Goal: Task Accomplishment & Management: Complete application form

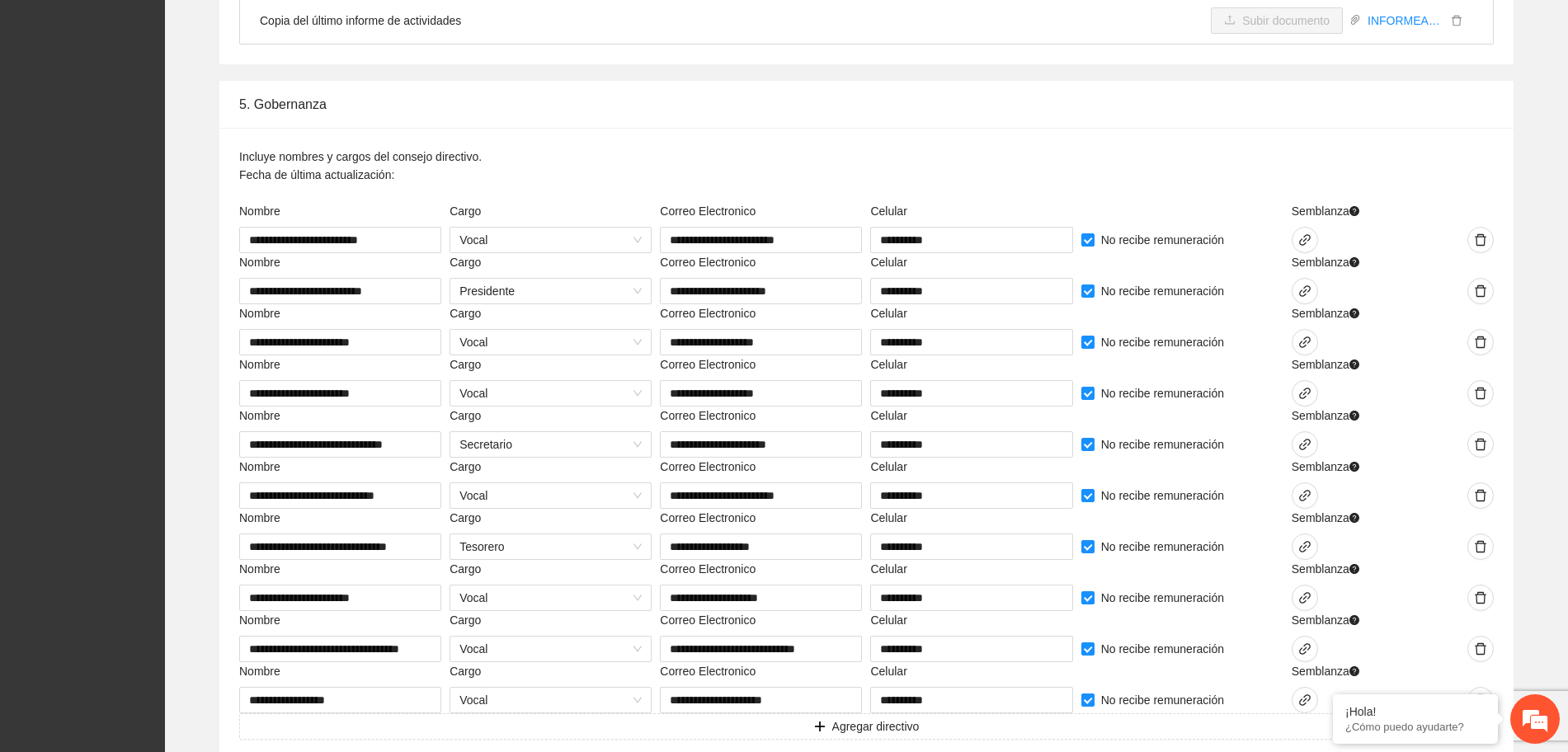
scroll to position [3712, 0]
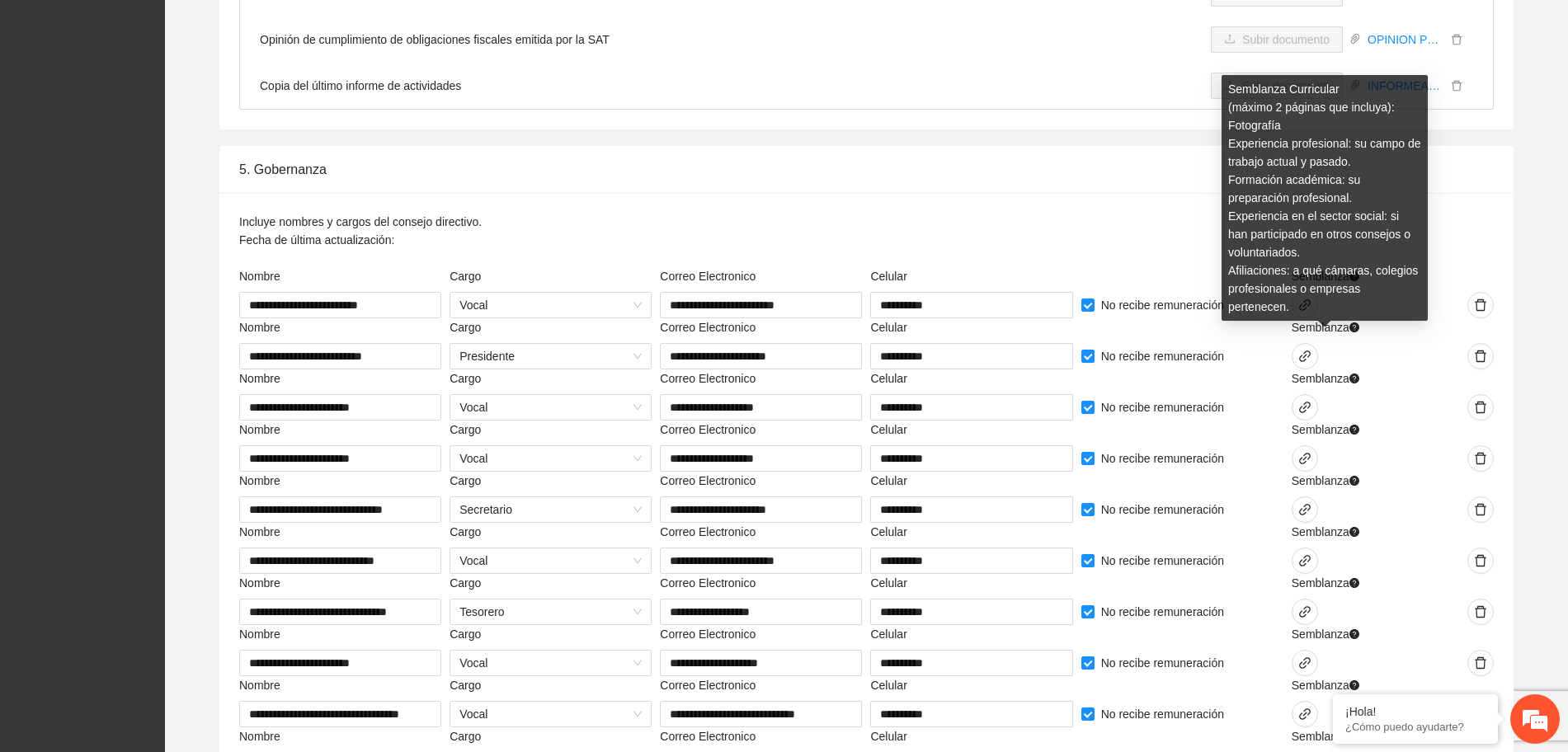
click at [1305, 306] on div "Semblanza Curricular (máximo 2 páginas que incluya): Fotografía Experiencia pro…" at bounding box center [1325, 203] width 206 height 258
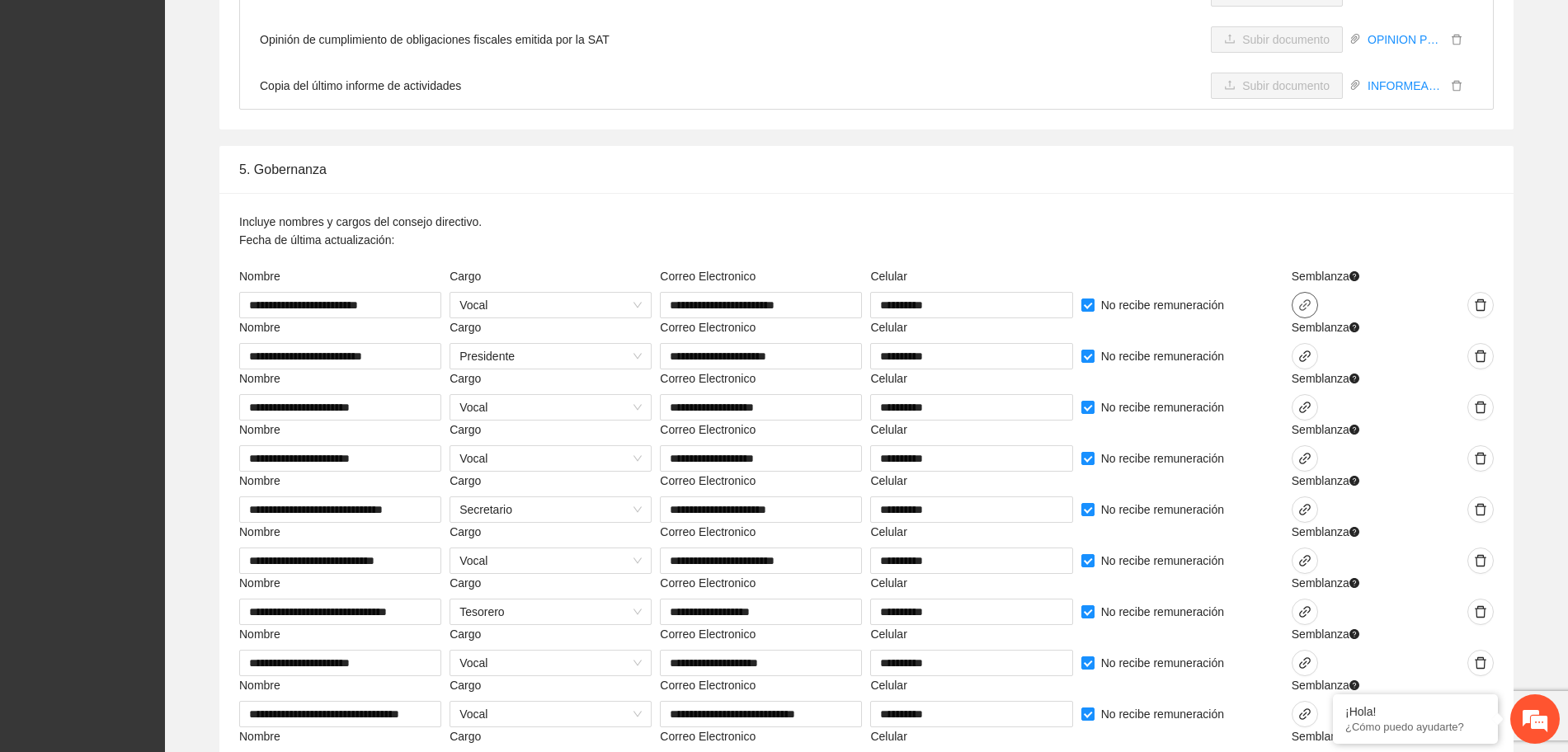
click at [1302, 303] on icon "link" at bounding box center [1305, 305] width 14 height 14
click at [1070, 289] on span "Adjuntar" at bounding box center [1067, 285] width 43 height 18
click at [1447, 258] on div "Incluye nombres y cargos del consejo directivo. Fecha de última actualización:" at bounding box center [867, 240] width 1255 height 54
click at [1311, 303] on span "link" at bounding box center [1304, 305] width 24 height 14
click at [1441, 264] on div "Incluye nombres y cargos del consejo directivo. Fecha de última actualización:" at bounding box center [867, 240] width 1255 height 54
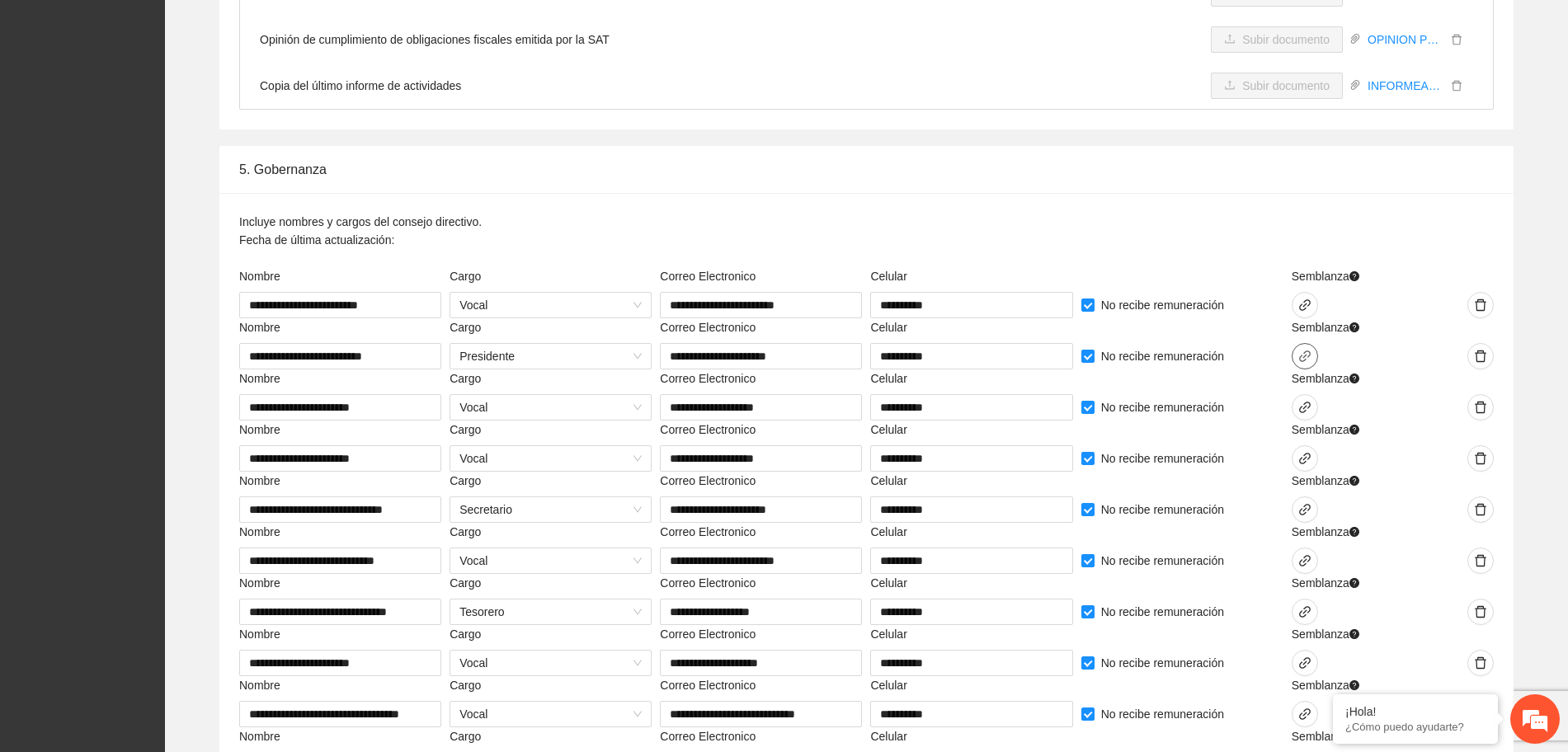
click at [1306, 355] on icon "link" at bounding box center [1305, 356] width 12 height 12
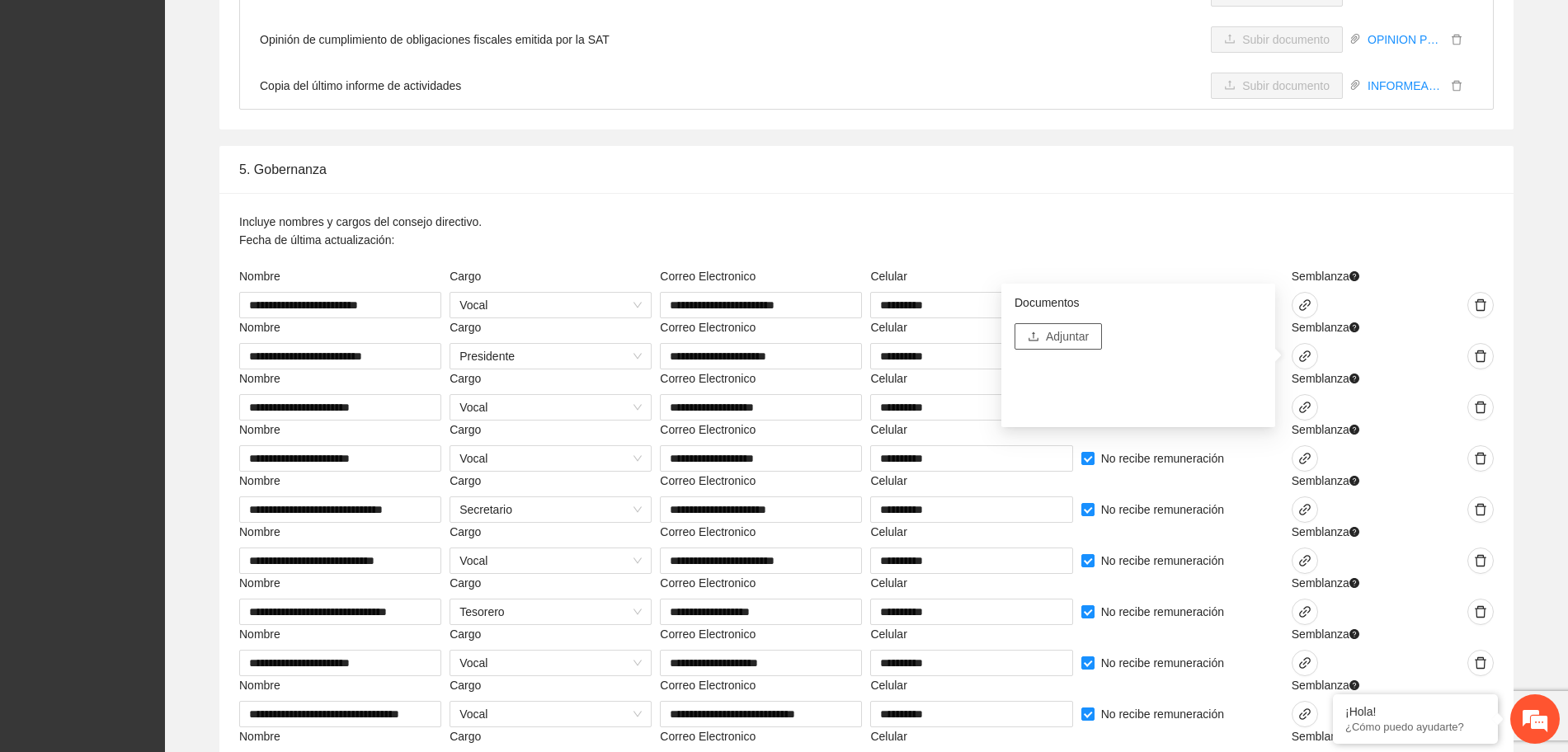
click at [1076, 335] on span "Adjuntar" at bounding box center [1067, 337] width 43 height 18
click at [1411, 272] on div at bounding box center [1445, 279] width 97 height 24
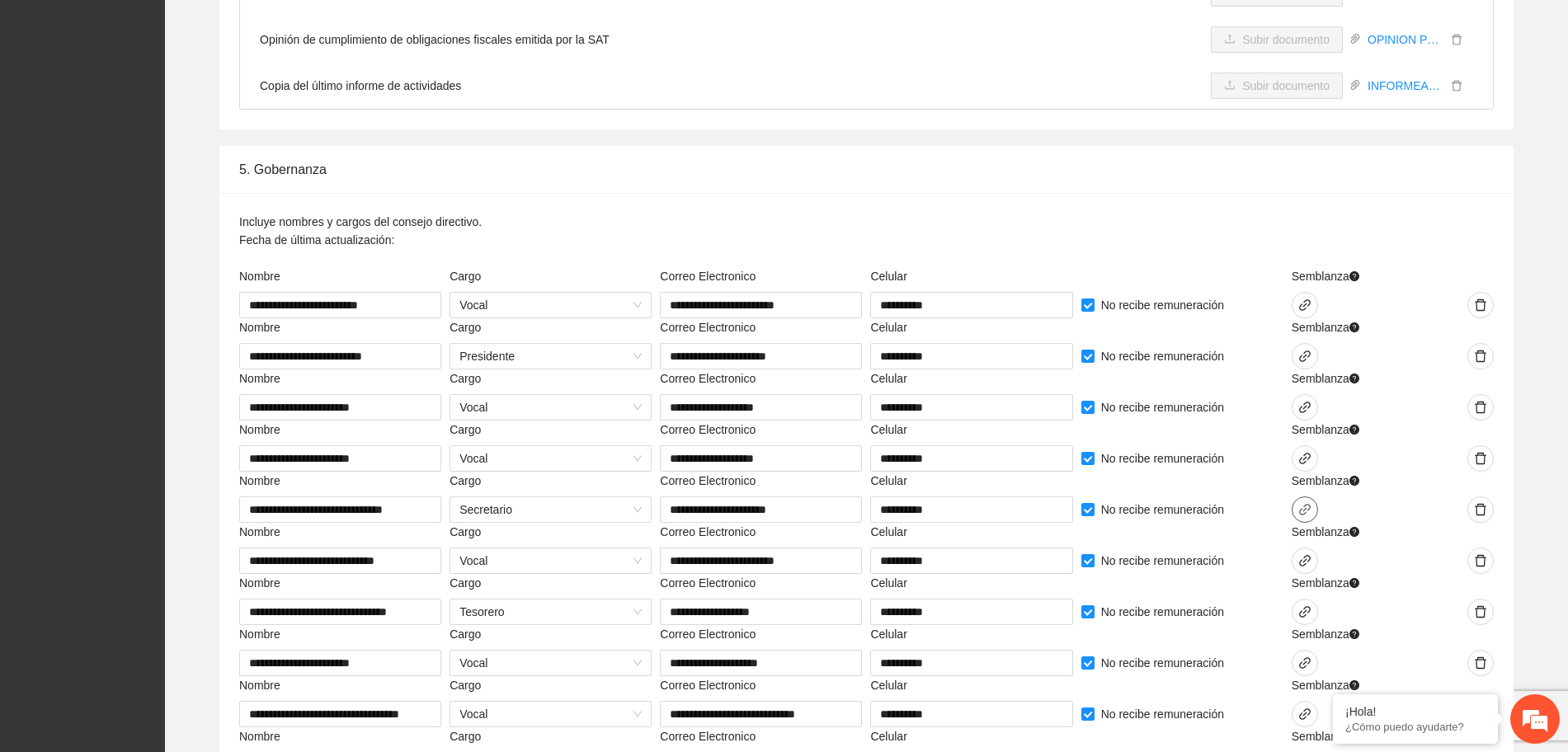
click at [1307, 503] on icon "link" at bounding box center [1305, 510] width 14 height 14
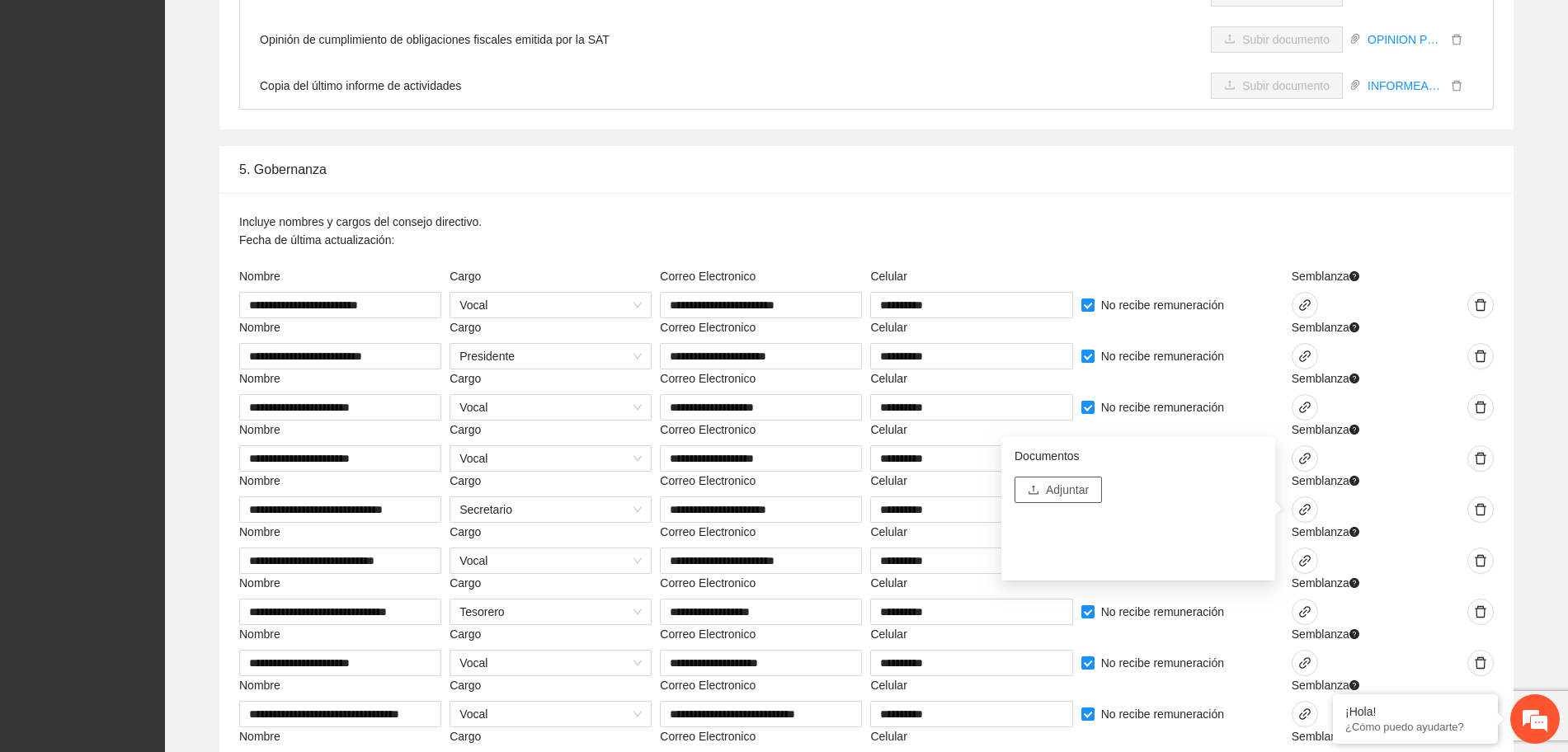
click at [1072, 488] on span "Adjuntar" at bounding box center [1067, 489] width 43 height 18
click at [1455, 550] on div at bounding box center [1445, 560] width 97 height 26
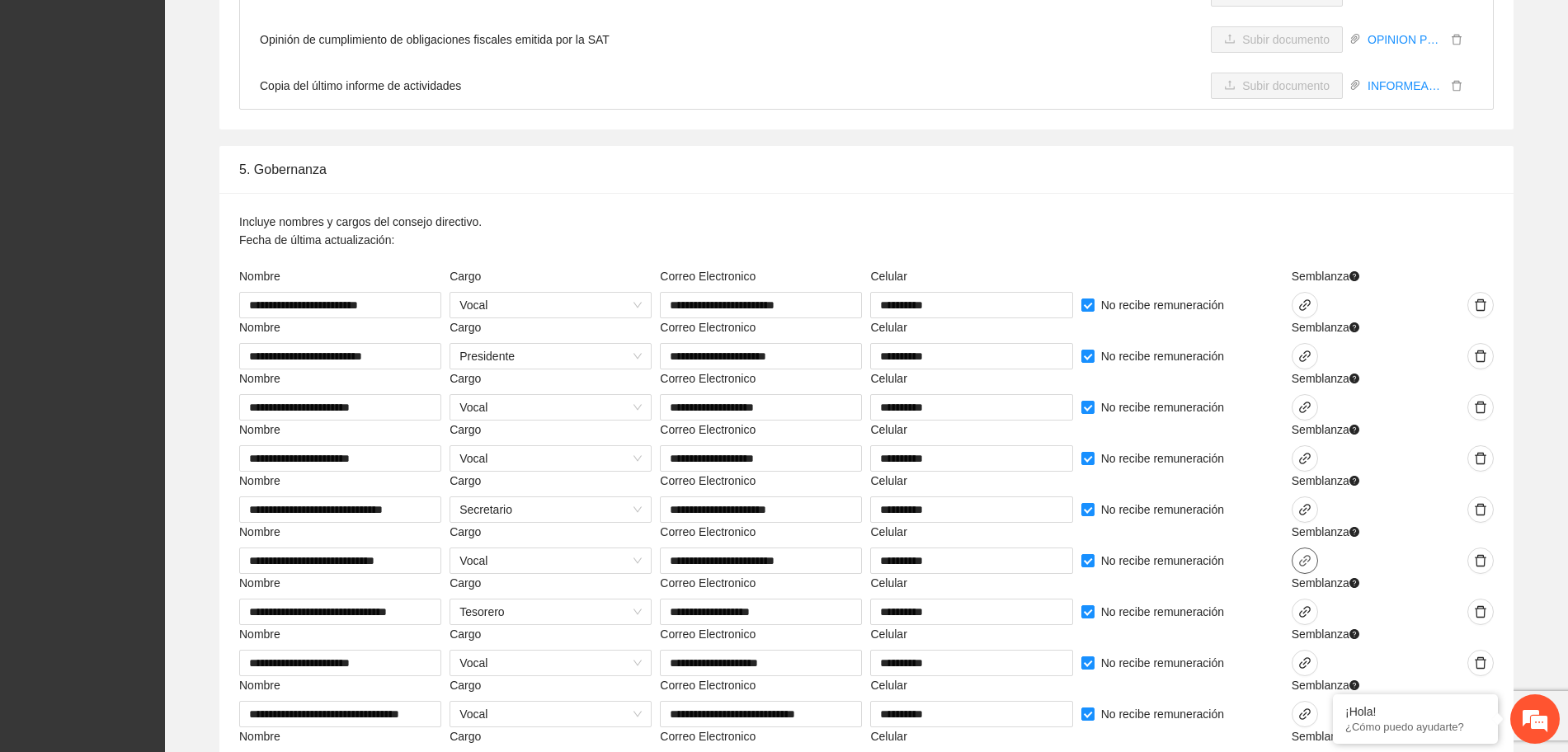
click at [1314, 558] on span "link" at bounding box center [1304, 561] width 24 height 14
click at [1060, 193] on div "**********" at bounding box center [867, 509] width 1295 height 632
click at [1305, 561] on icon "link" at bounding box center [1305, 561] width 12 height 12
click at [1055, 536] on span "Adjuntar" at bounding box center [1067, 541] width 43 height 18
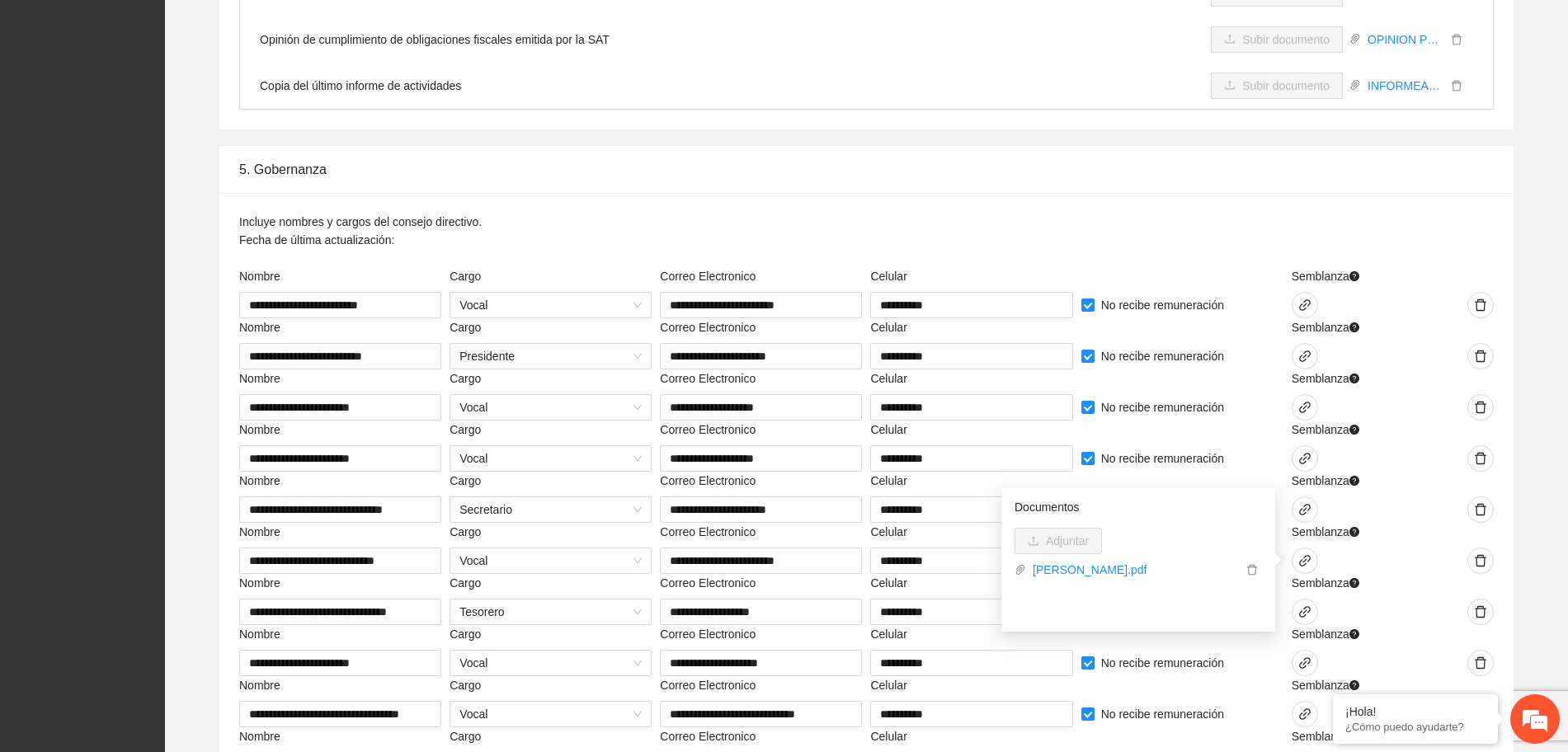
click at [1426, 586] on div at bounding box center [1445, 586] width 97 height 24
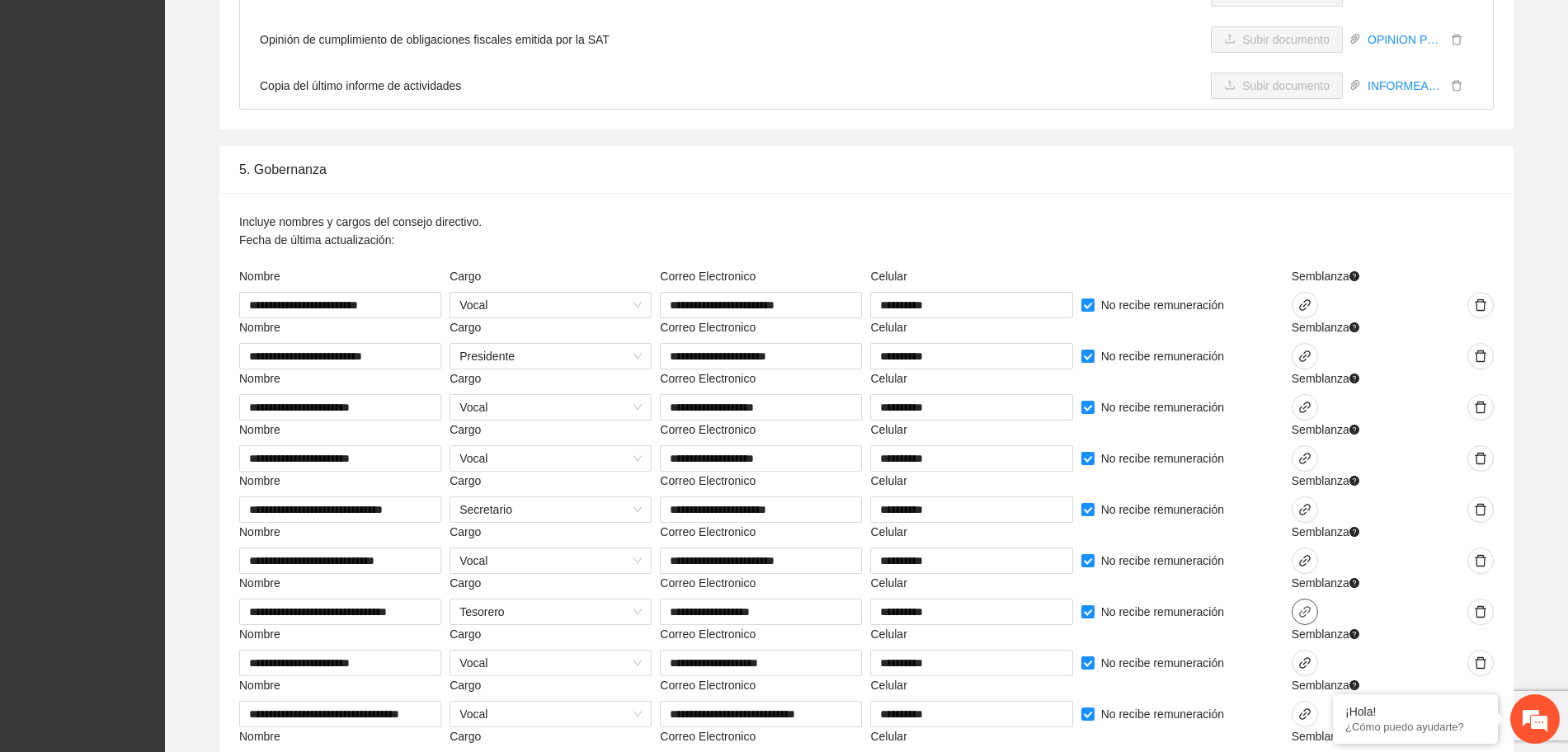
click at [1295, 610] on span "link" at bounding box center [1304, 612] width 24 height 14
click at [1077, 592] on span "Adjuntar" at bounding box center [1067, 592] width 43 height 18
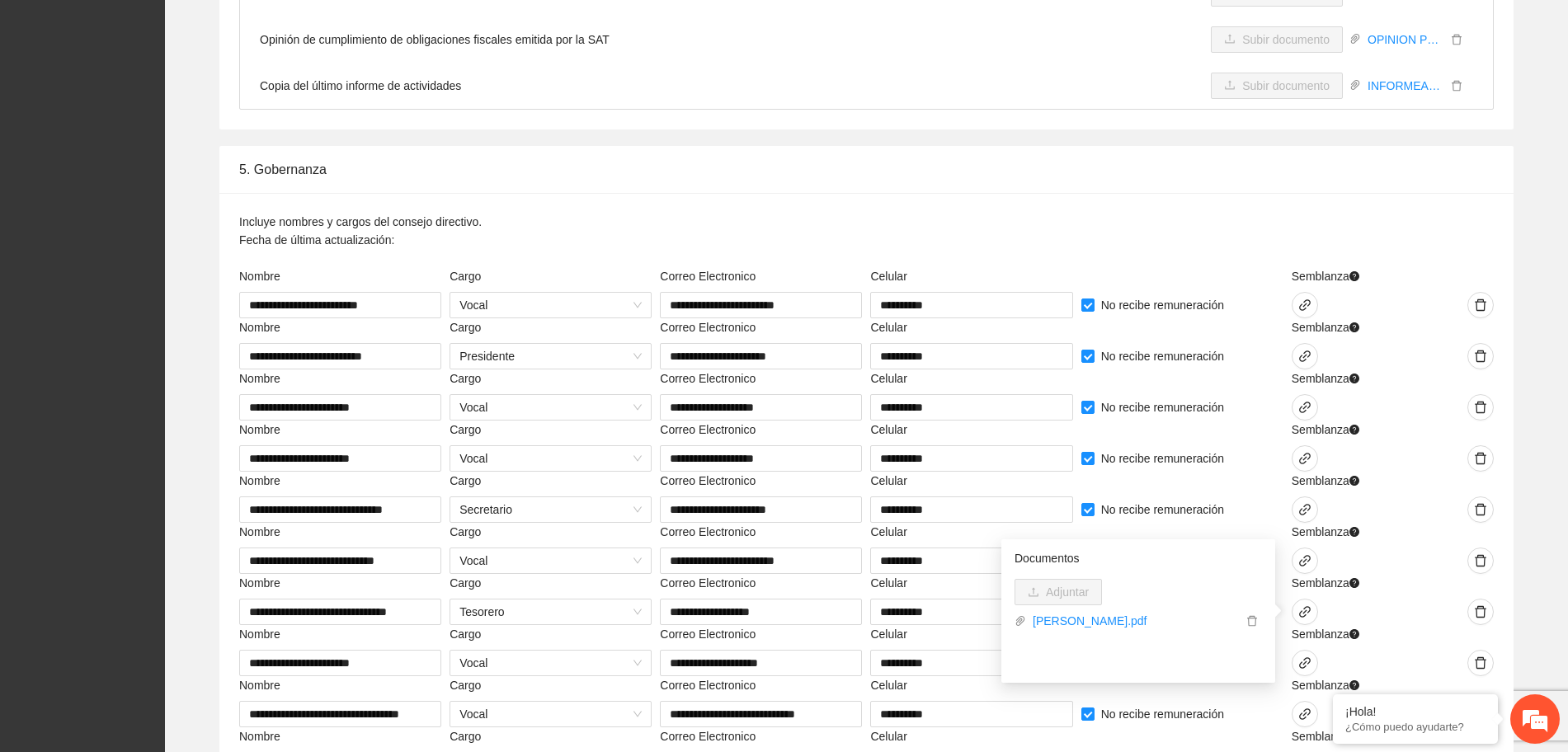
click at [1425, 612] on div at bounding box center [1445, 612] width 97 height 26
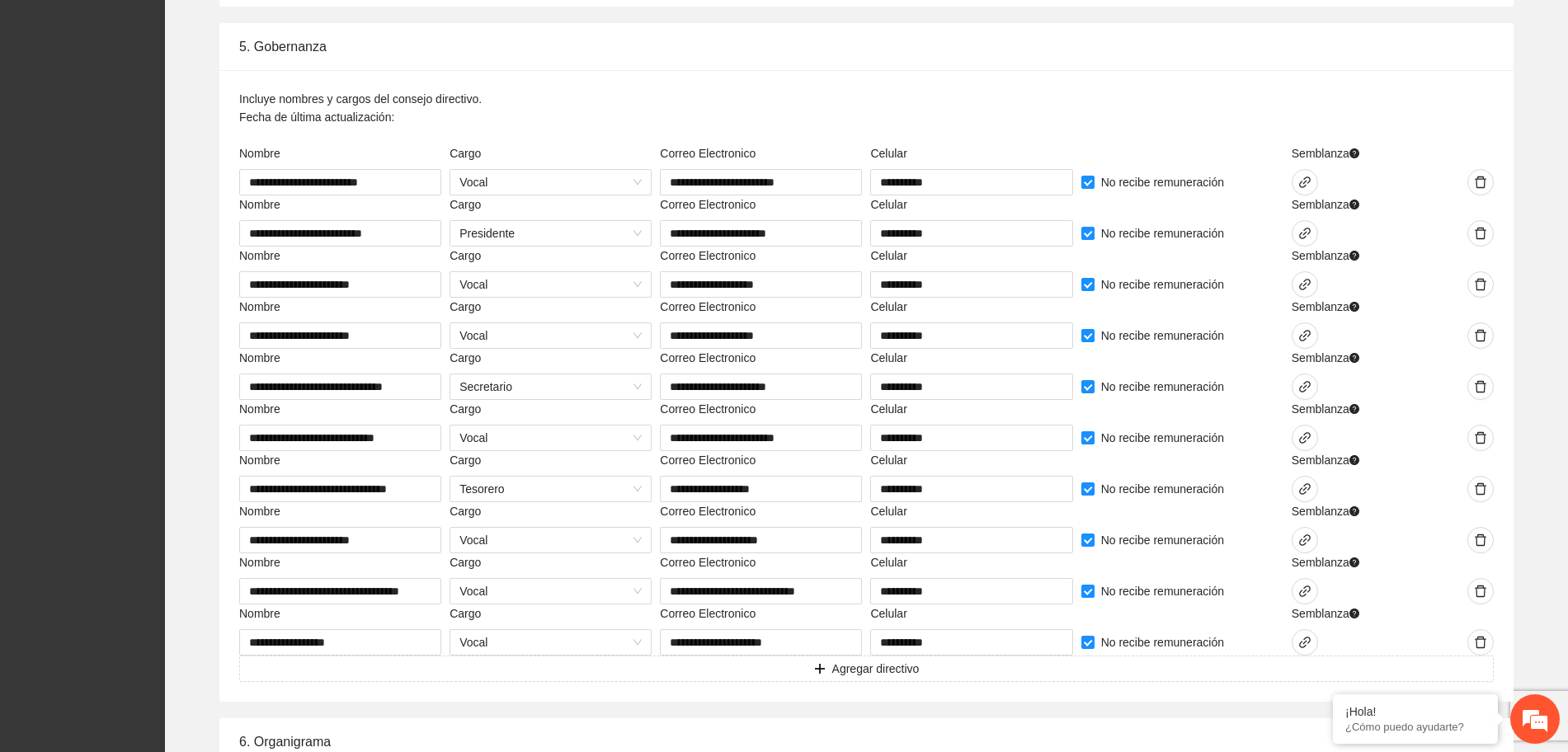
scroll to position [3919, 0]
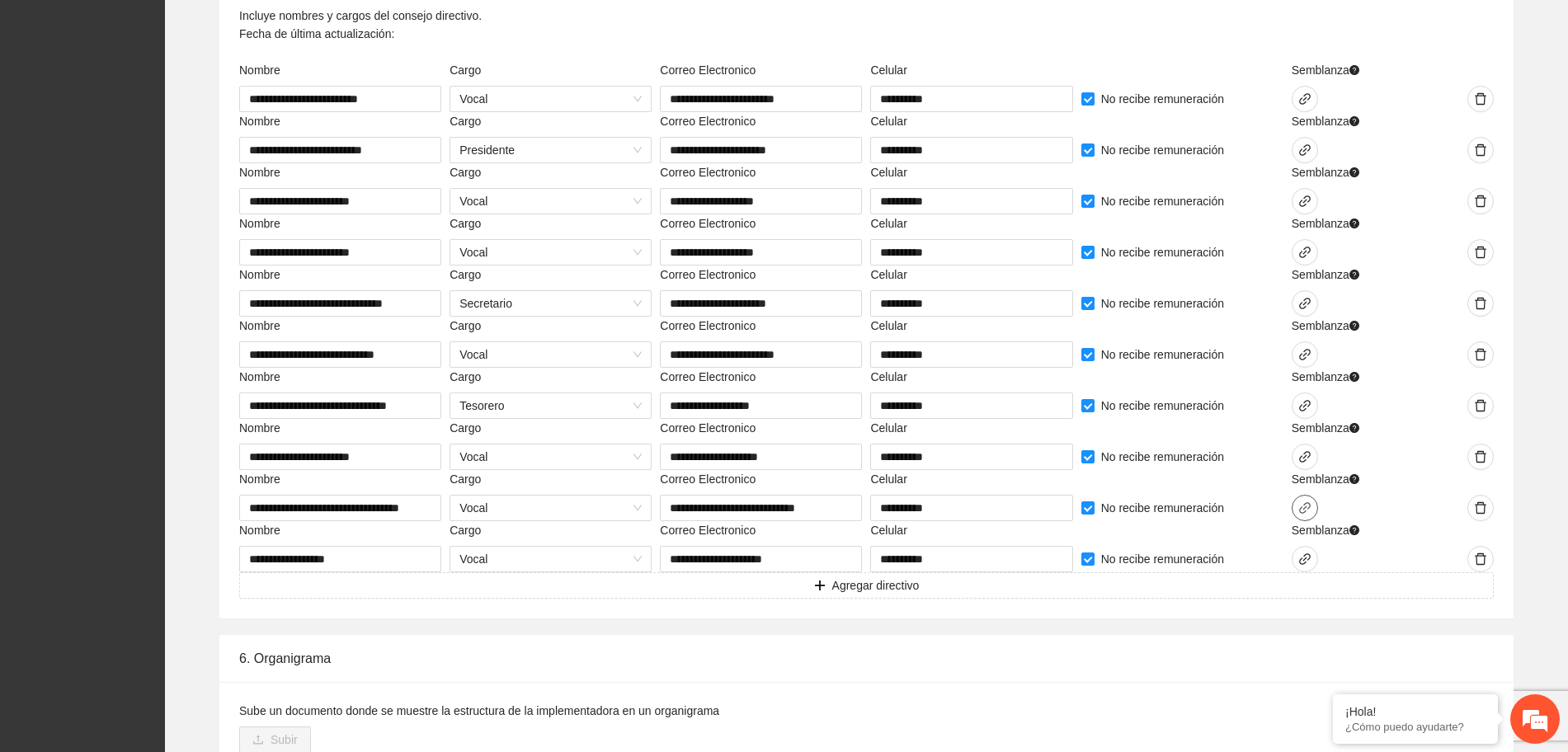
click at [1305, 506] on icon "link" at bounding box center [1305, 509] width 14 height 14
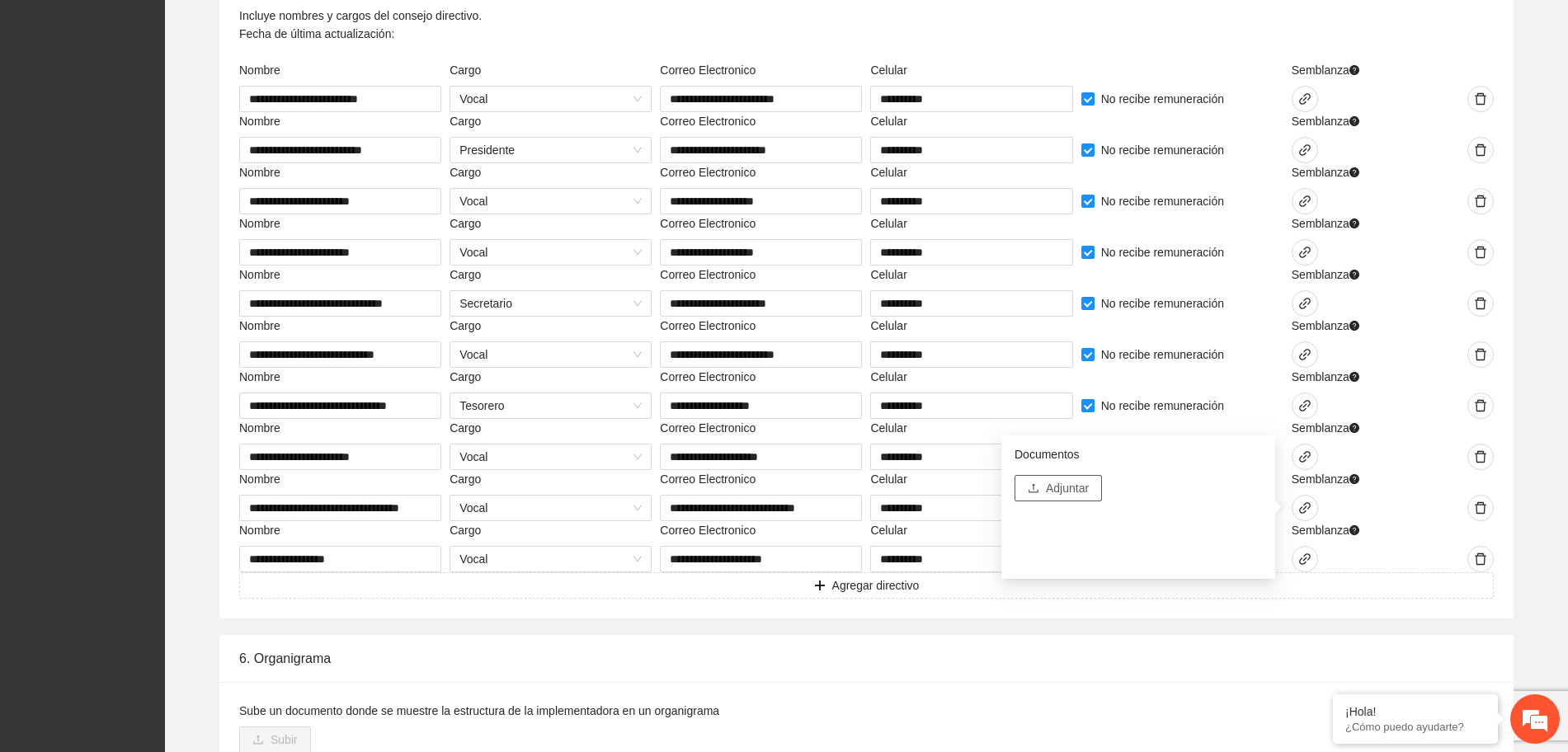
click at [1080, 486] on span "Adjuntar" at bounding box center [1067, 488] width 43 height 18
click at [1387, 510] on div at bounding box center [1340, 508] width 97 height 26
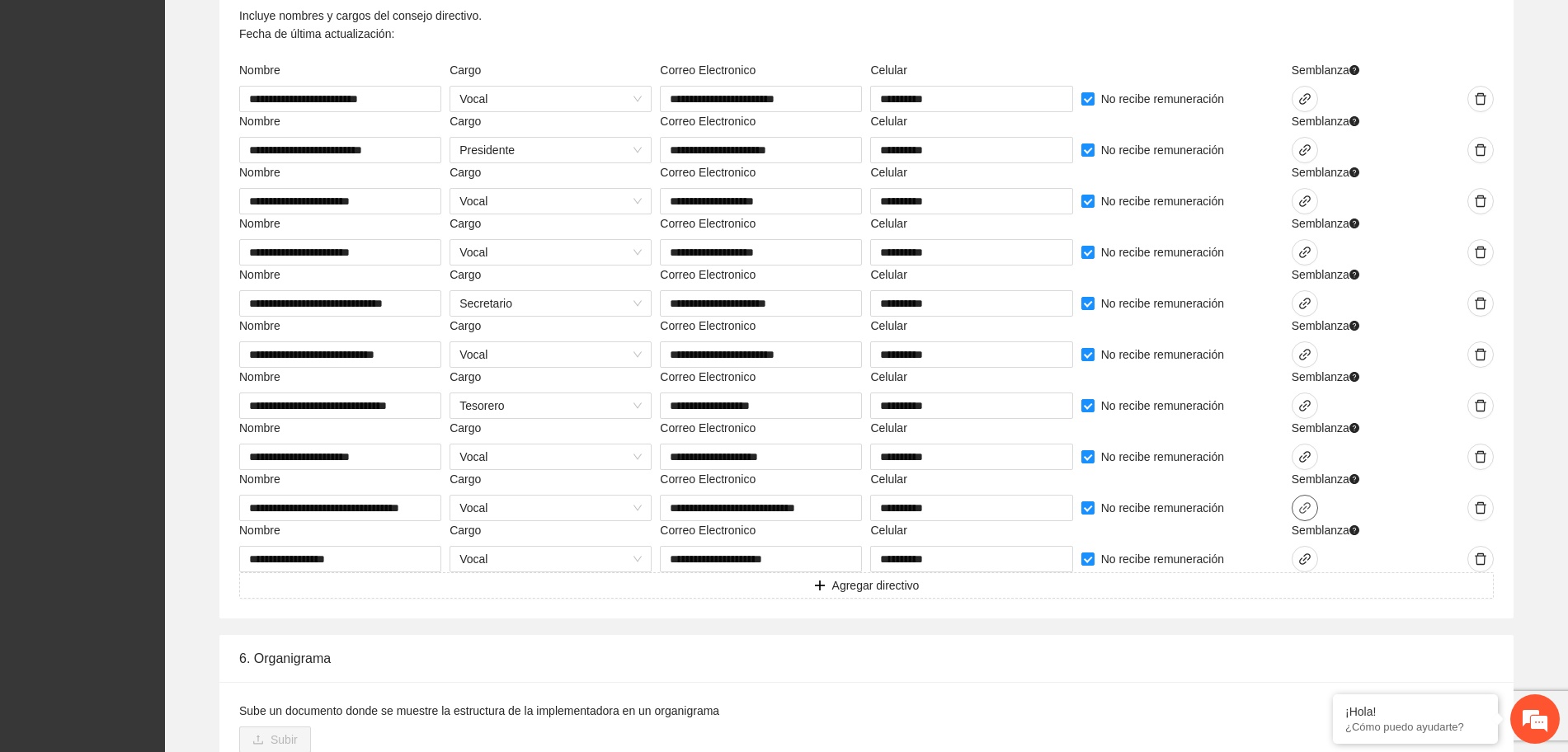
click at [1305, 505] on icon "link" at bounding box center [1305, 509] width 14 height 14
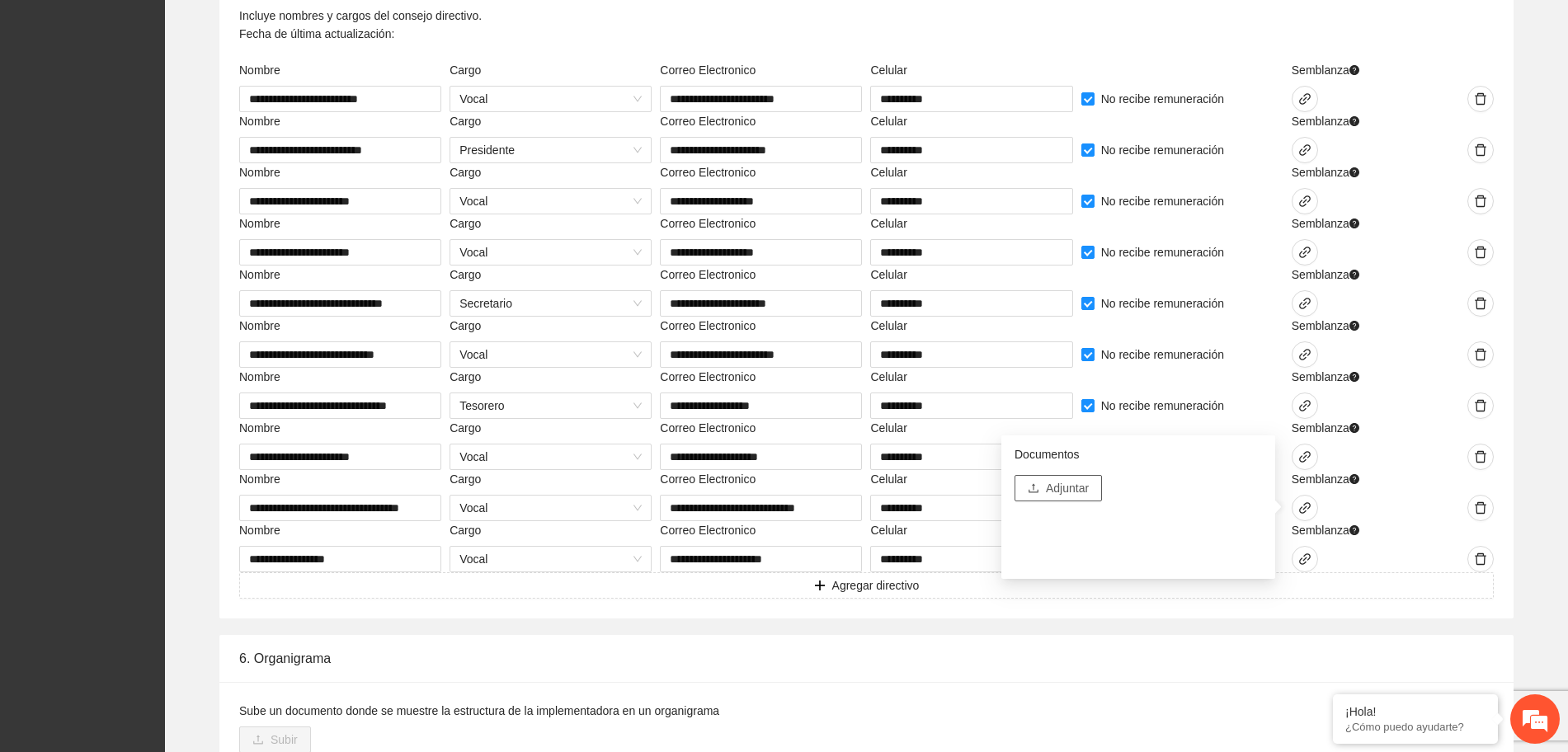
click at [1065, 486] on span "Adjuntar" at bounding box center [1067, 488] width 43 height 18
click at [1432, 535] on div at bounding box center [1445, 533] width 97 height 24
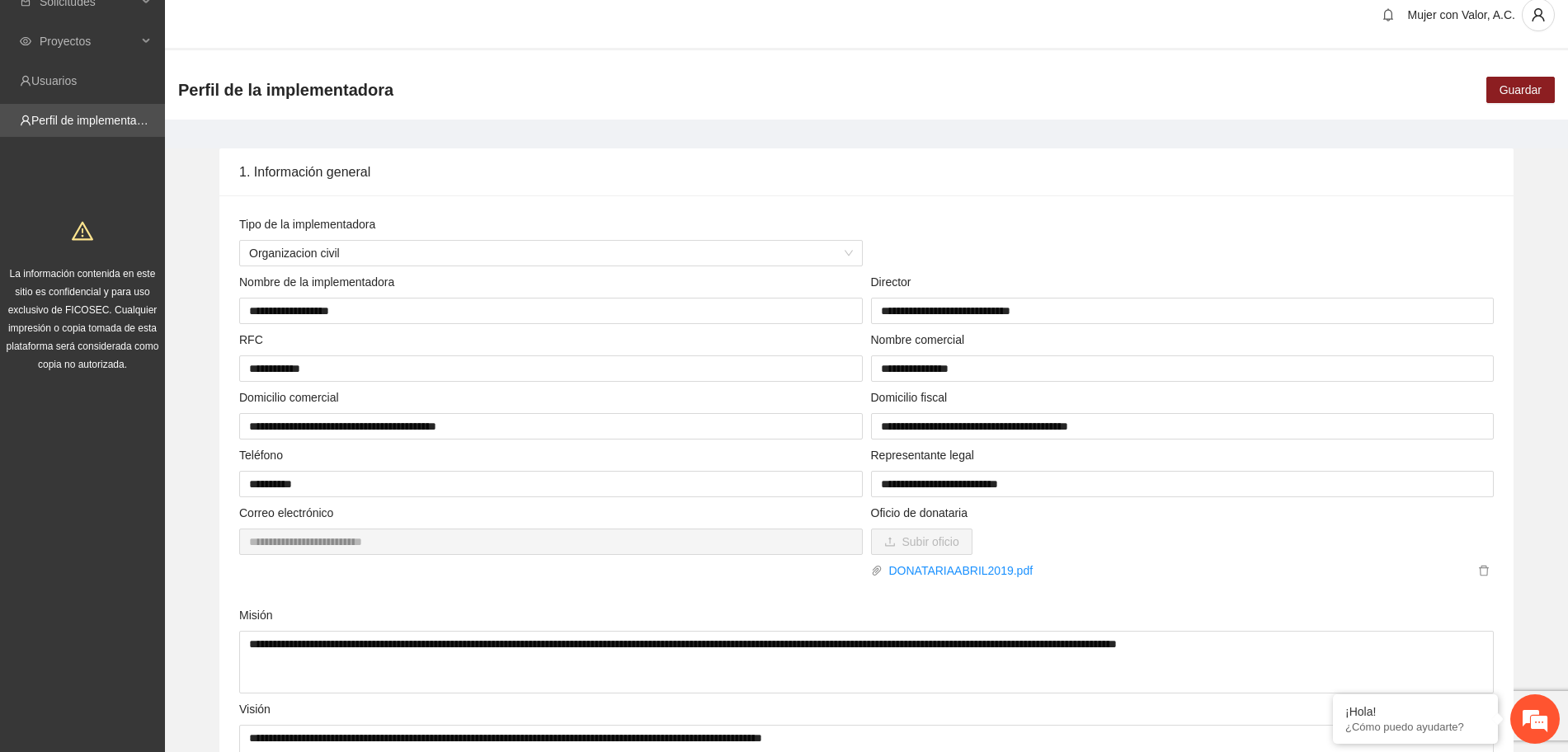
scroll to position [0, 0]
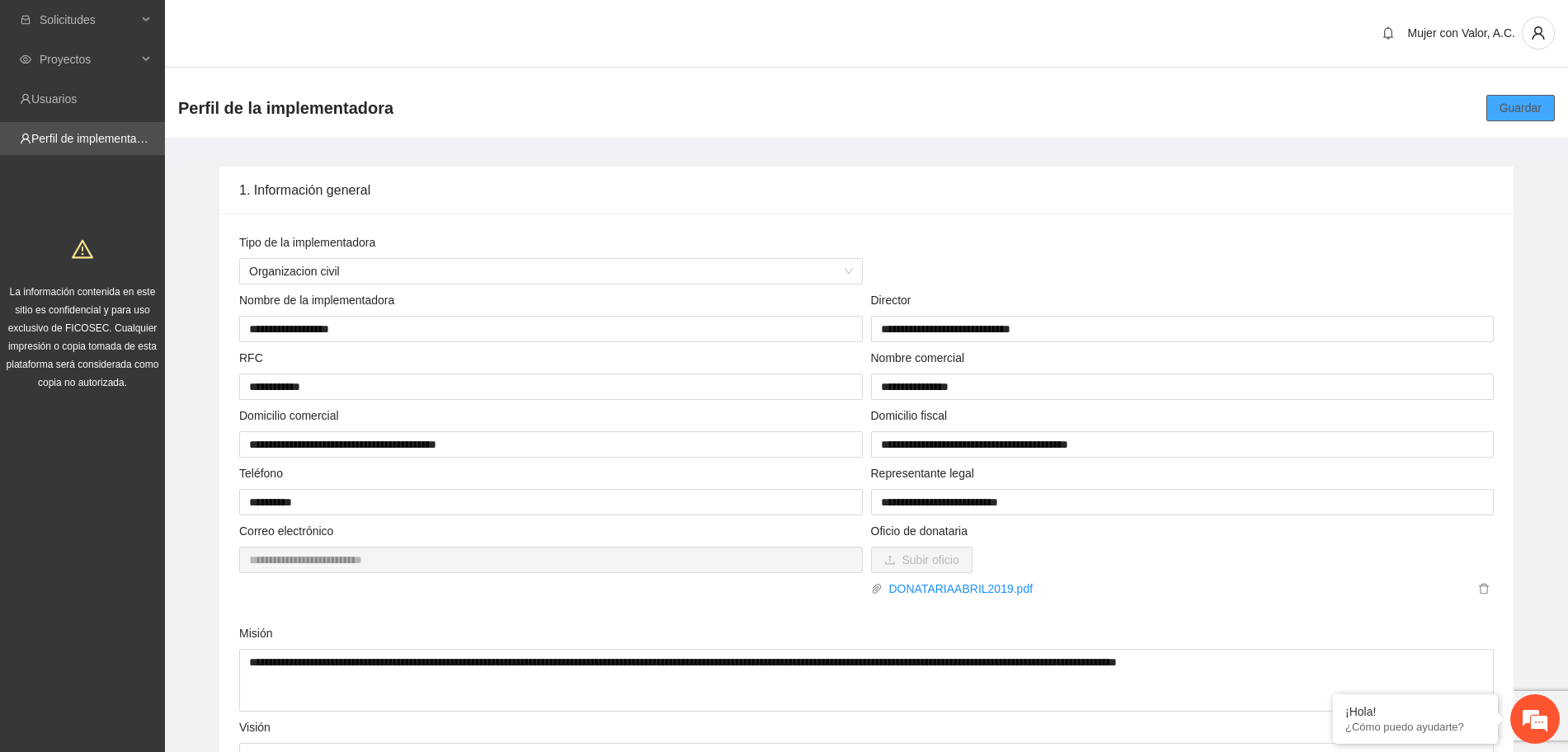
click at [1518, 100] on span "Guardar" at bounding box center [1520, 108] width 42 height 18
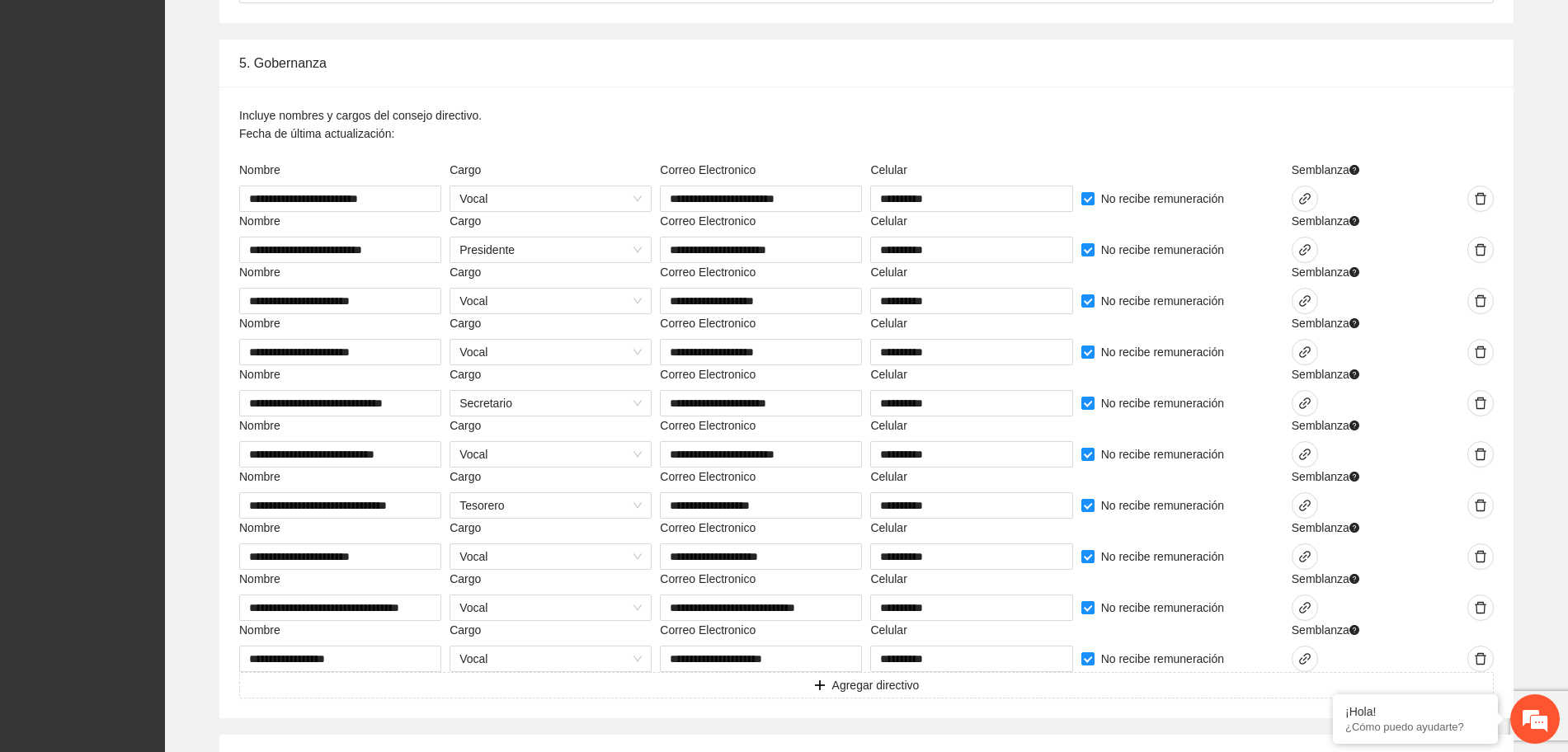
scroll to position [4022, 0]
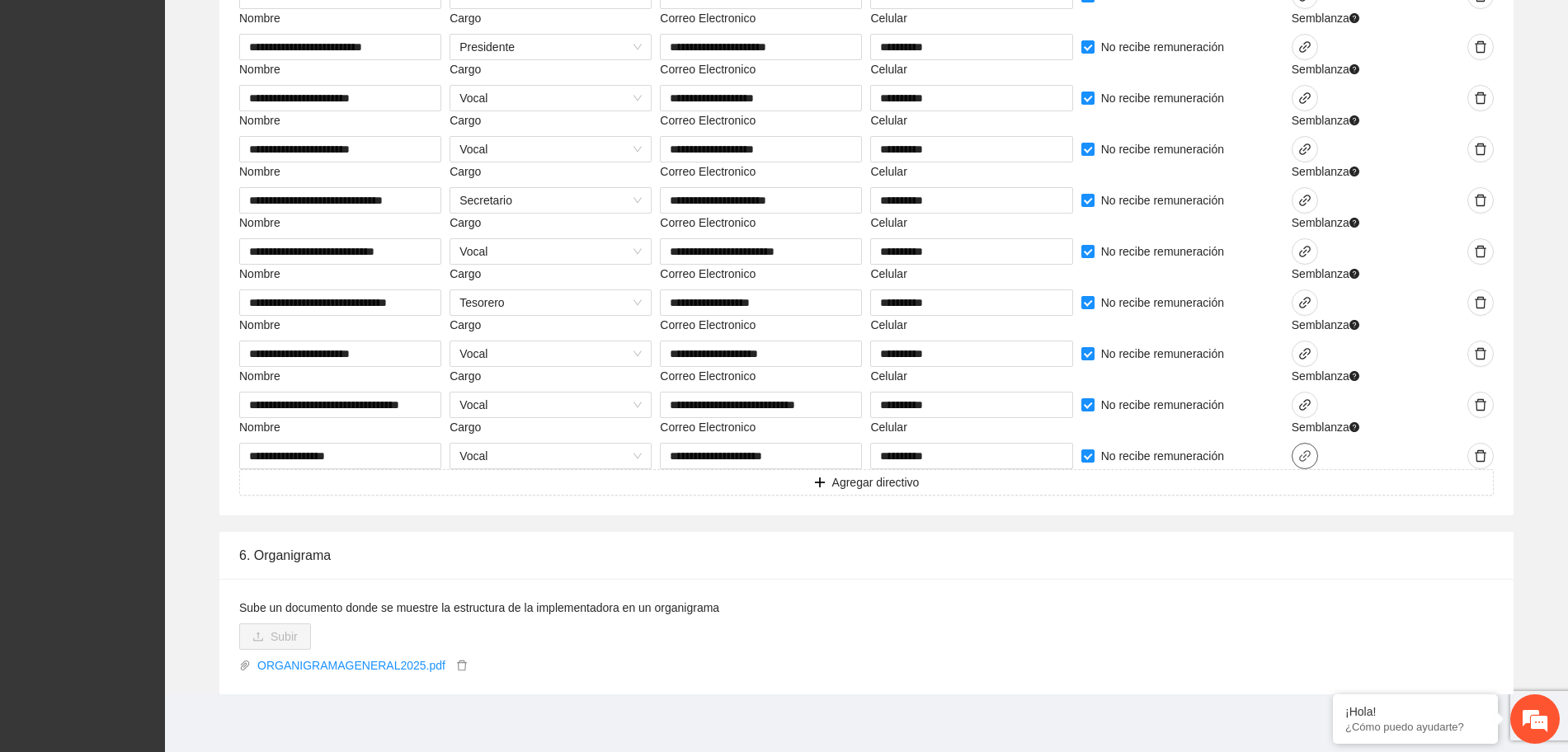
click at [1302, 454] on icon "link" at bounding box center [1305, 456] width 14 height 14
click at [1415, 439] on div at bounding box center [1445, 430] width 97 height 24
click at [1303, 410] on icon "link" at bounding box center [1305, 405] width 12 height 12
click at [1435, 470] on button "Agregar directivo" at bounding box center [867, 483] width 1255 height 26
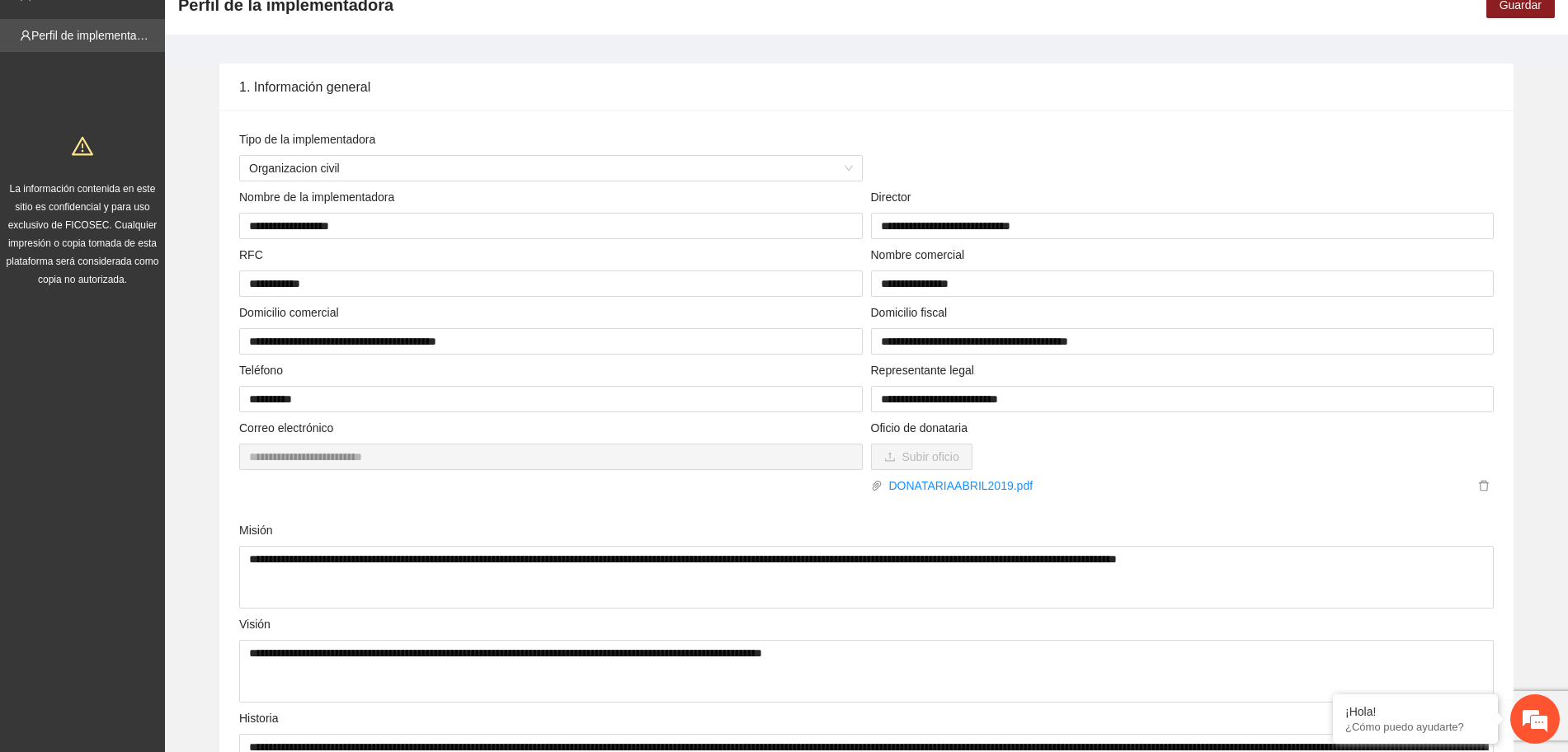
scroll to position [0, 0]
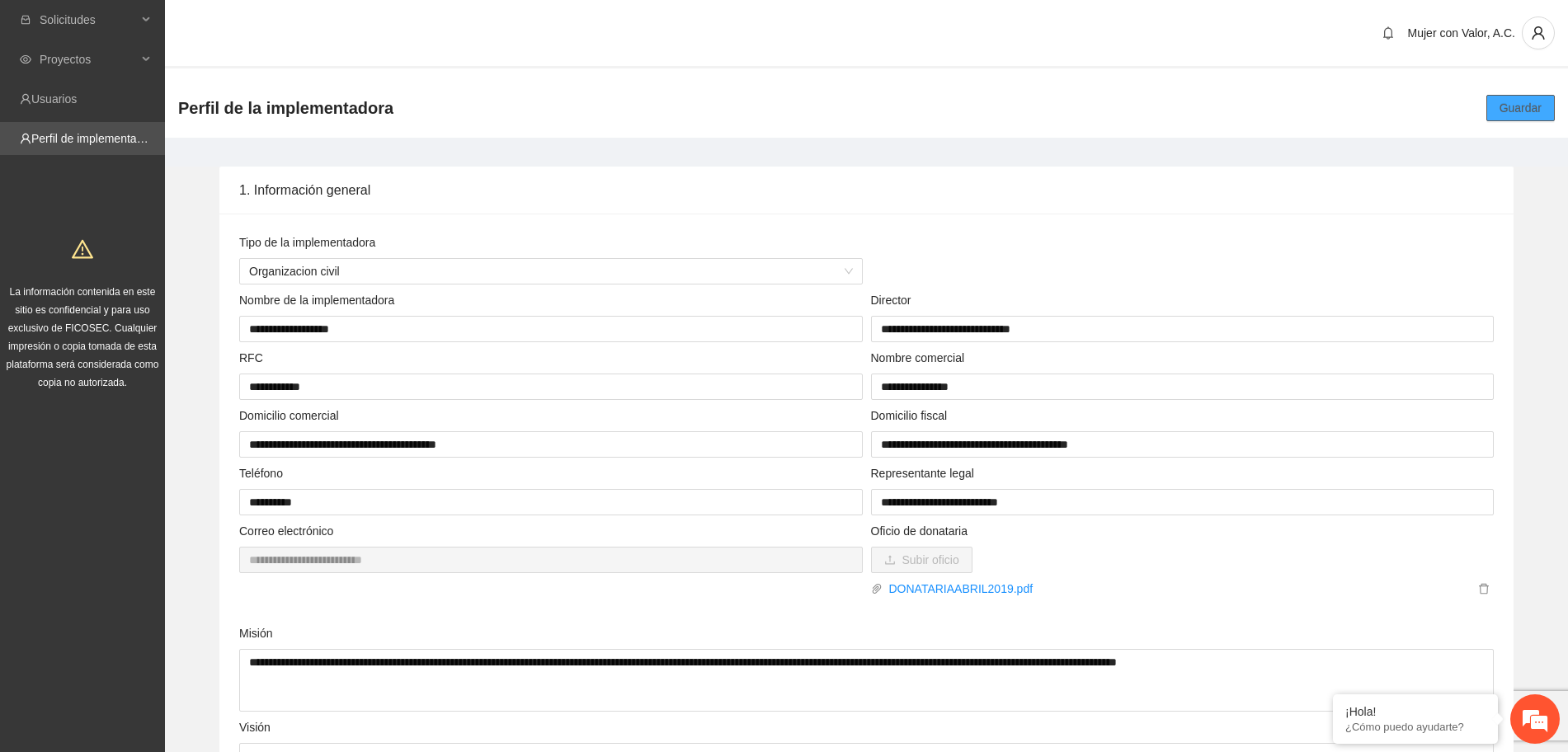
click at [1526, 113] on span "Guardar" at bounding box center [1520, 108] width 42 height 18
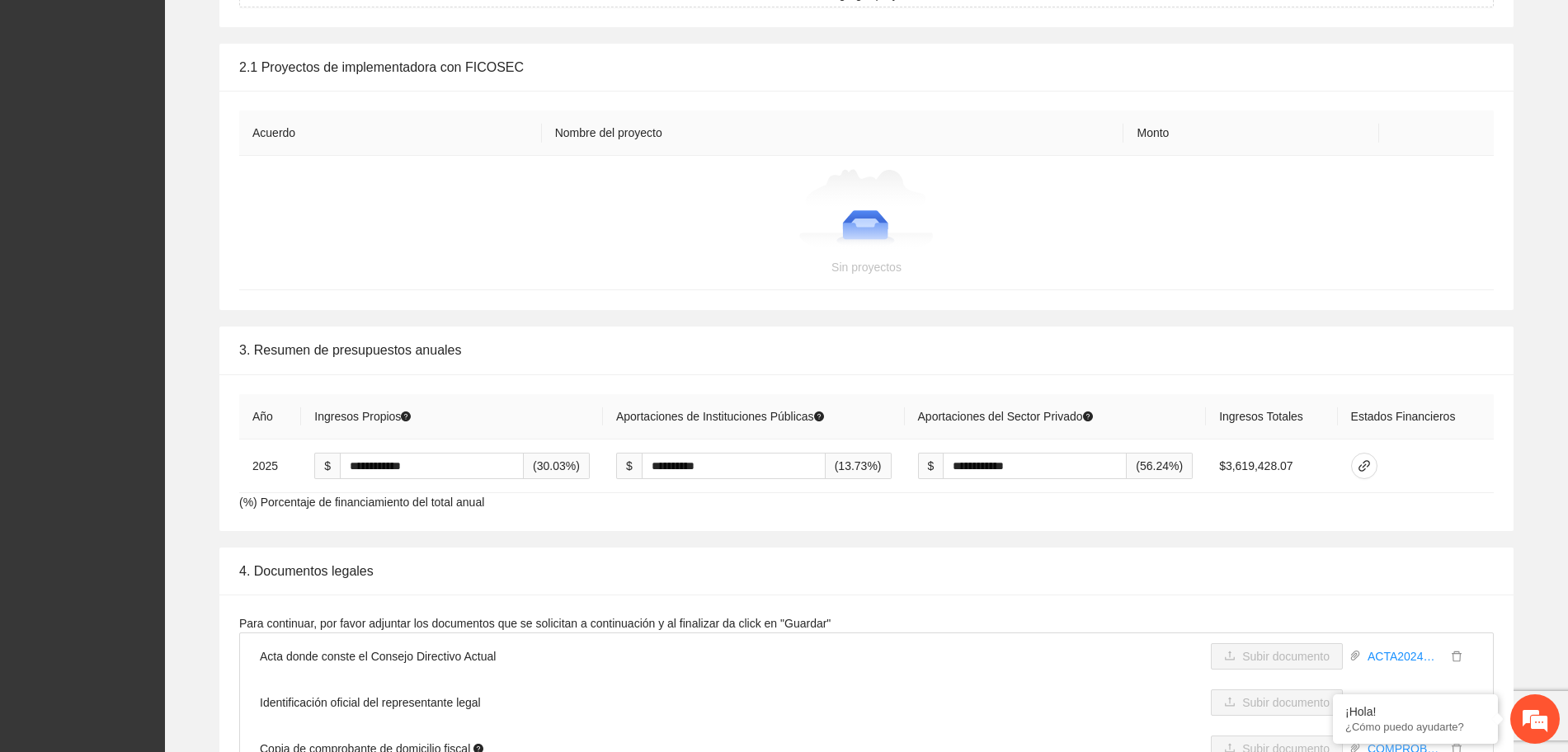
scroll to position [2887, 0]
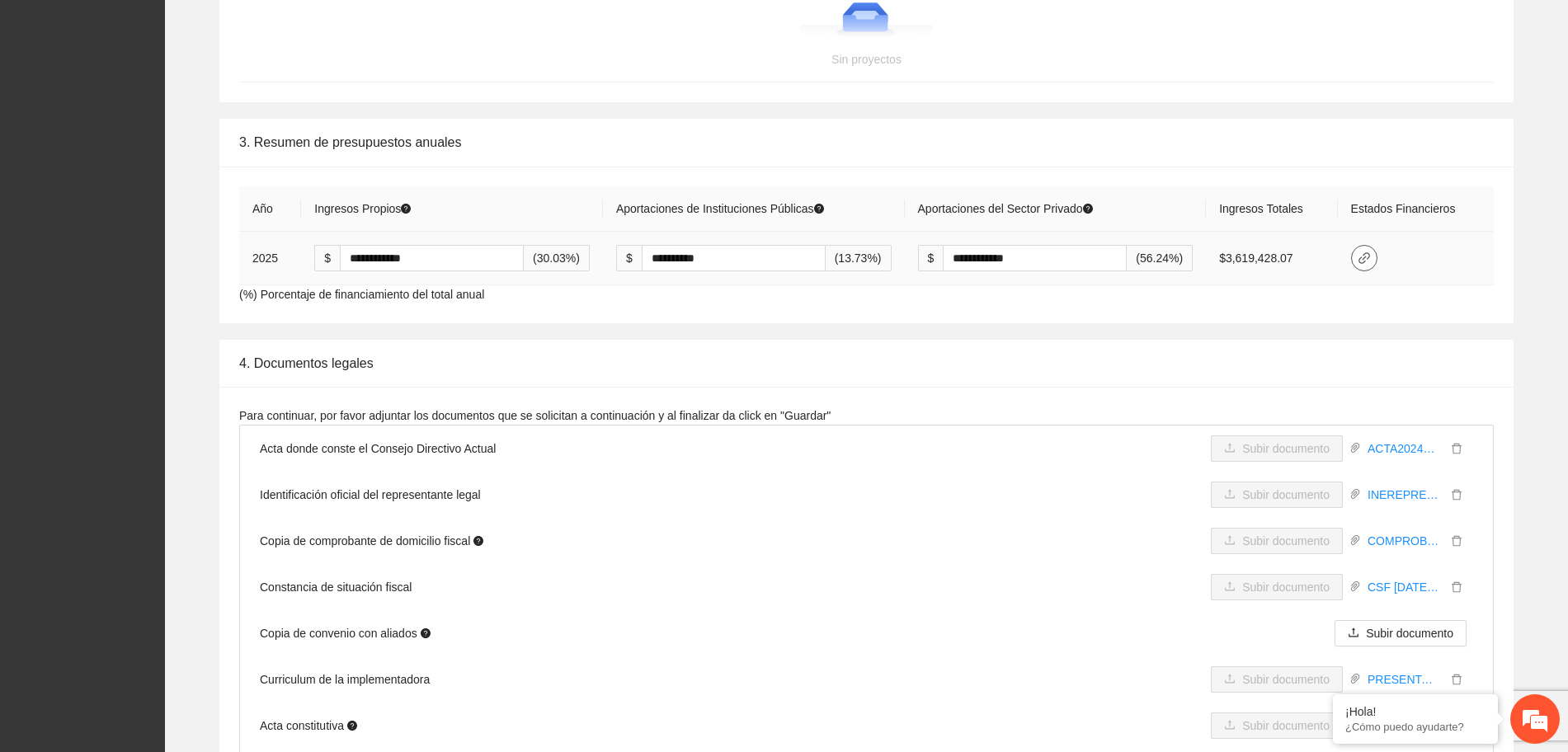
click at [1376, 253] on span "link" at bounding box center [1364, 259] width 24 height 14
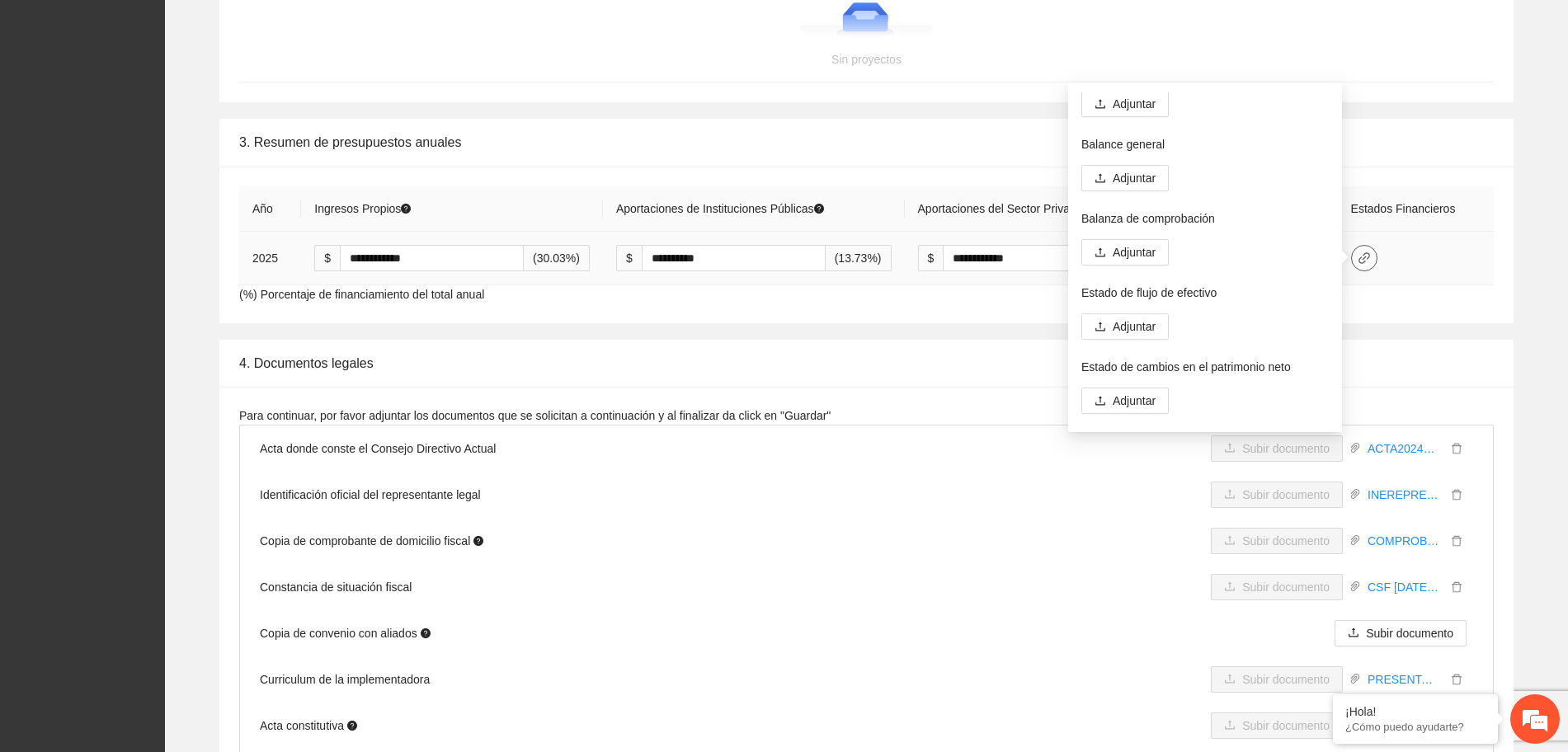
scroll to position [0, 0]
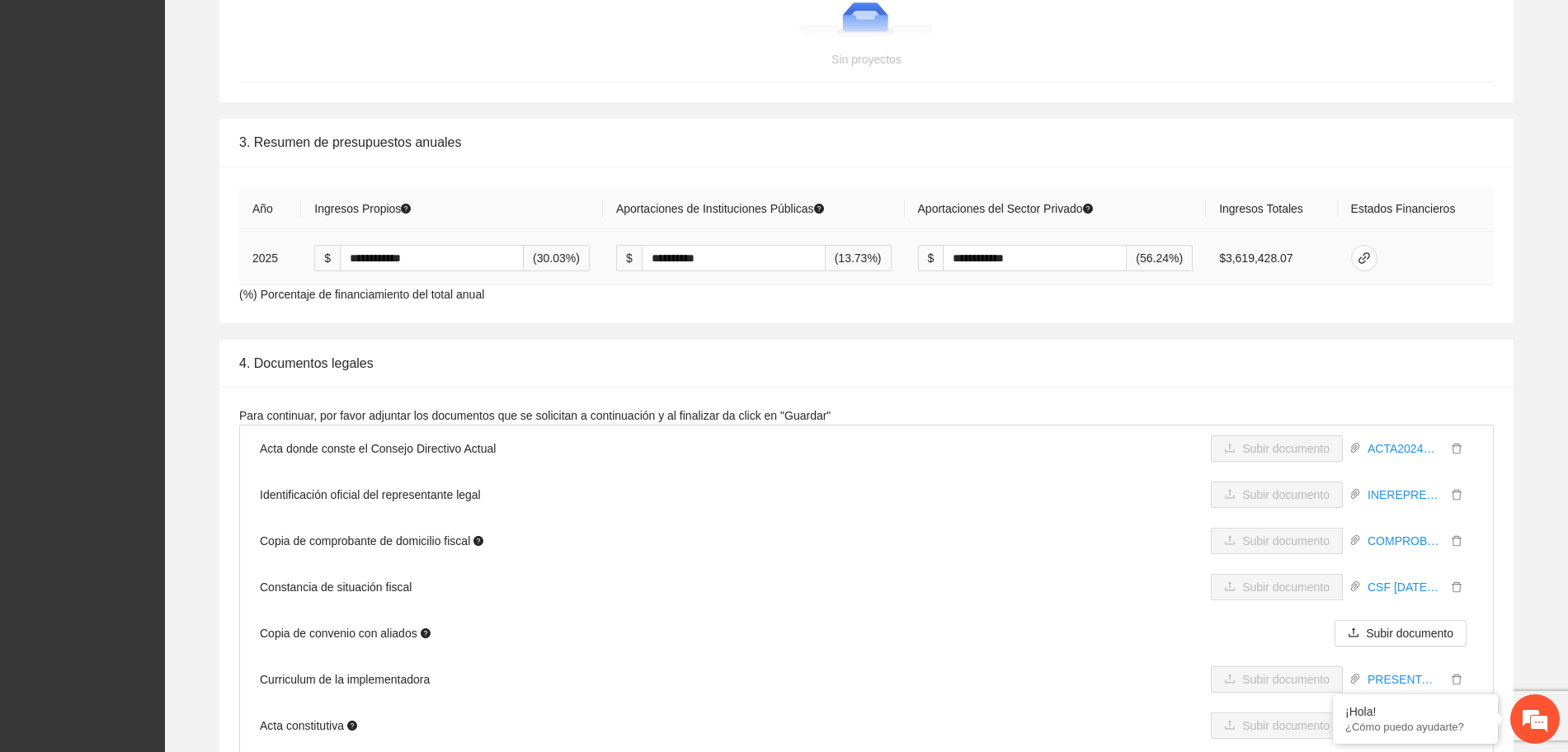
click at [1456, 247] on td at bounding box center [1415, 258] width 156 height 54
click at [1371, 256] on icon "link" at bounding box center [1365, 259] width 14 height 14
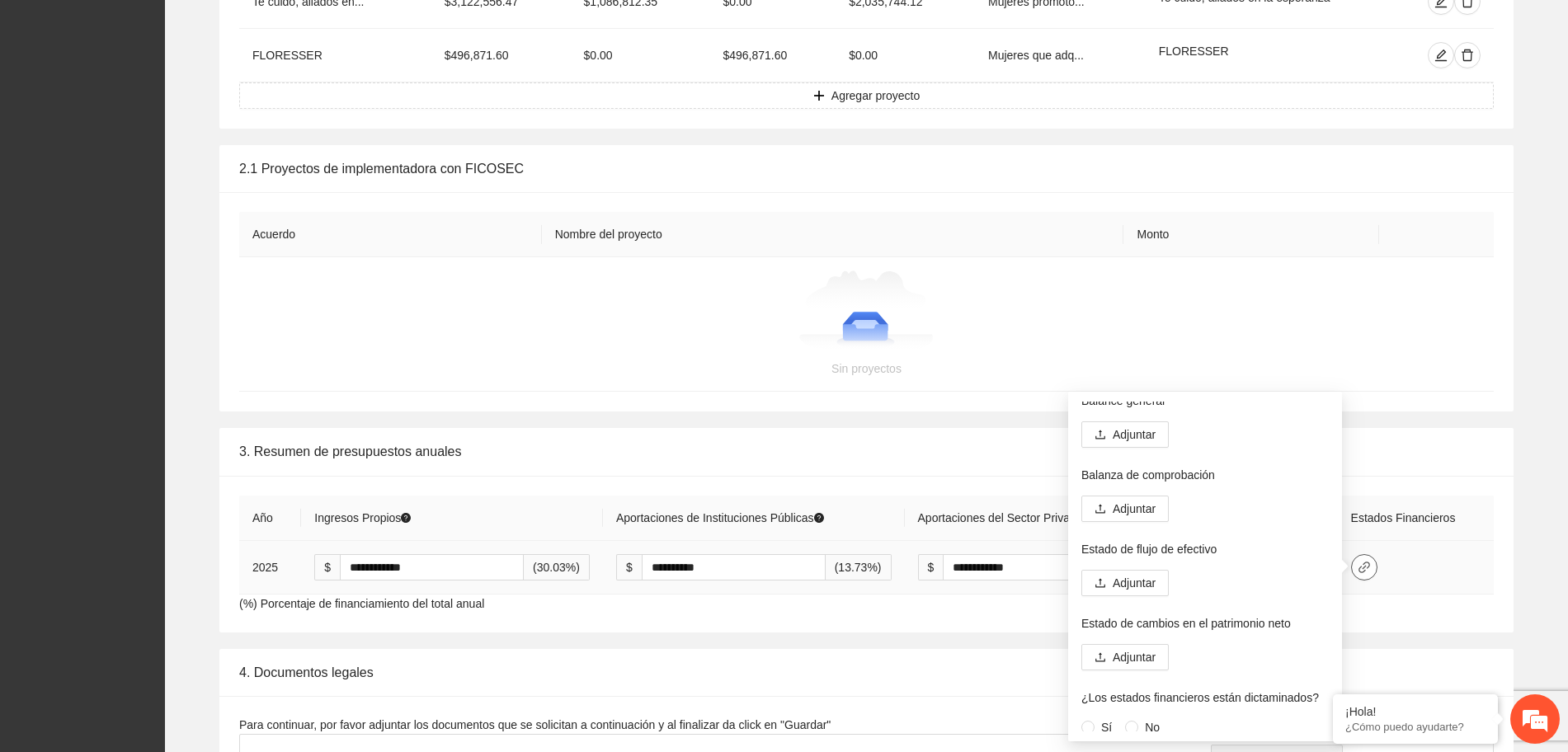
scroll to position [90, 0]
click at [1540, 470] on div "**********" at bounding box center [866, 529] width 1376 height 203
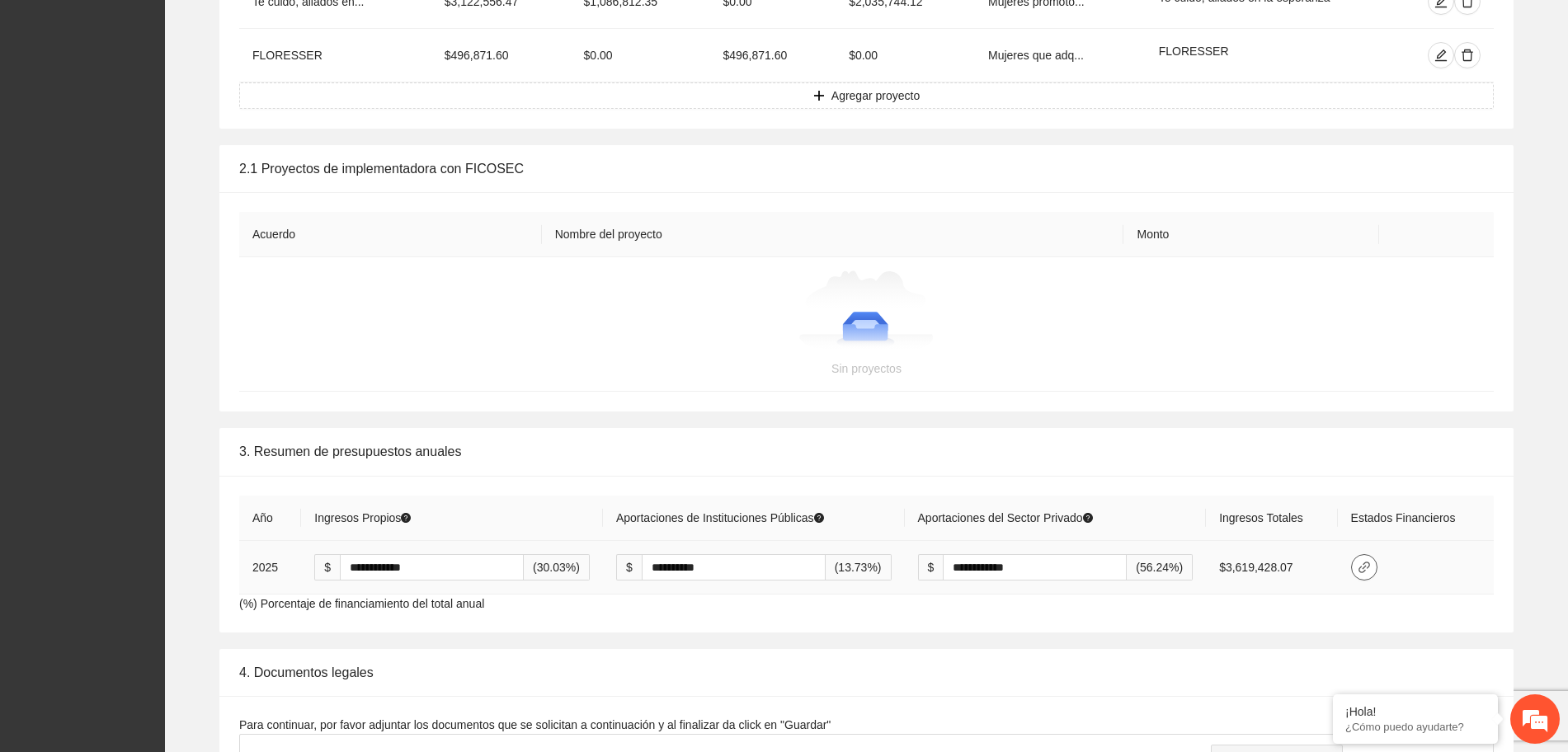
click at [1367, 573] on icon "link" at bounding box center [1365, 568] width 14 height 14
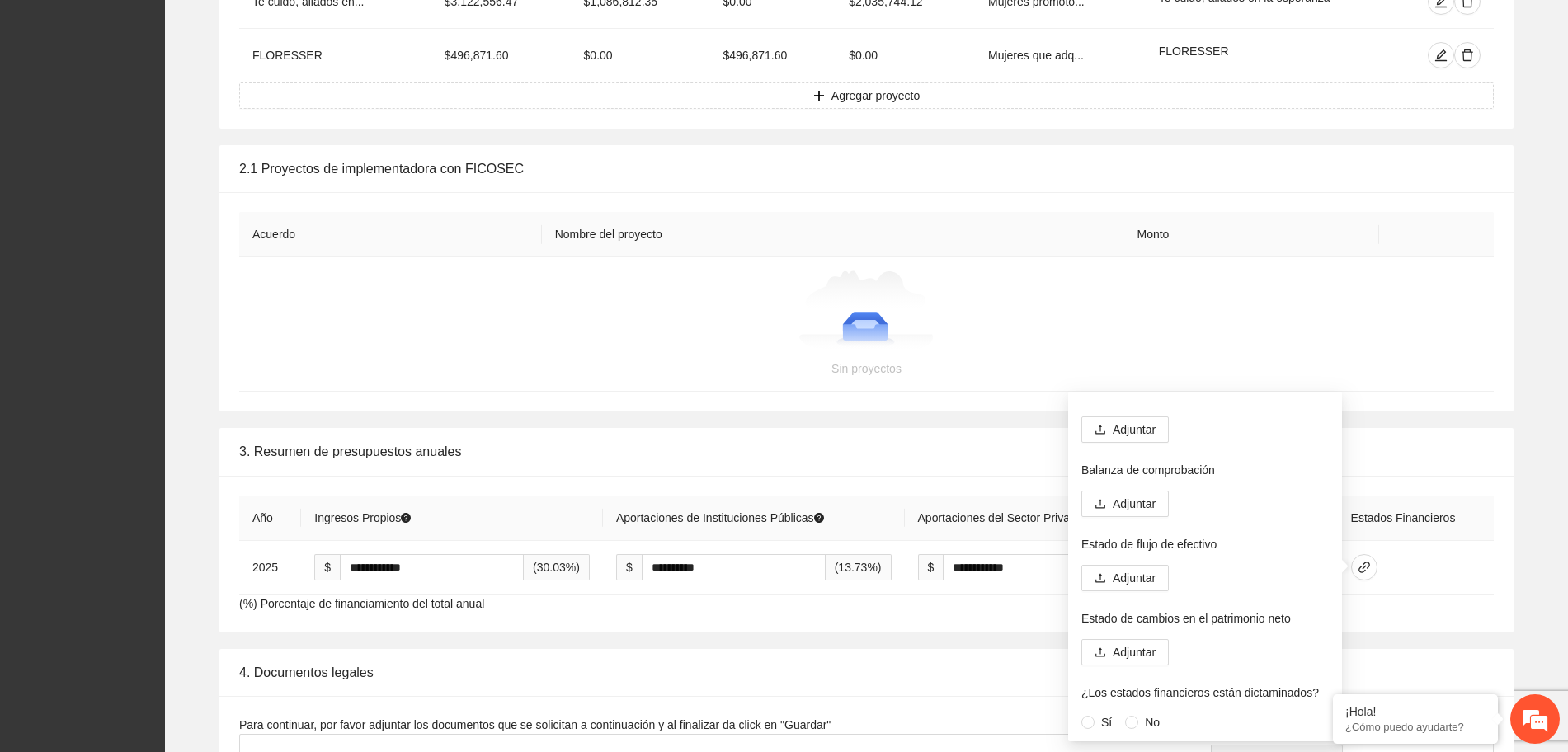
click at [1459, 317] on div at bounding box center [866, 311] width 1215 height 83
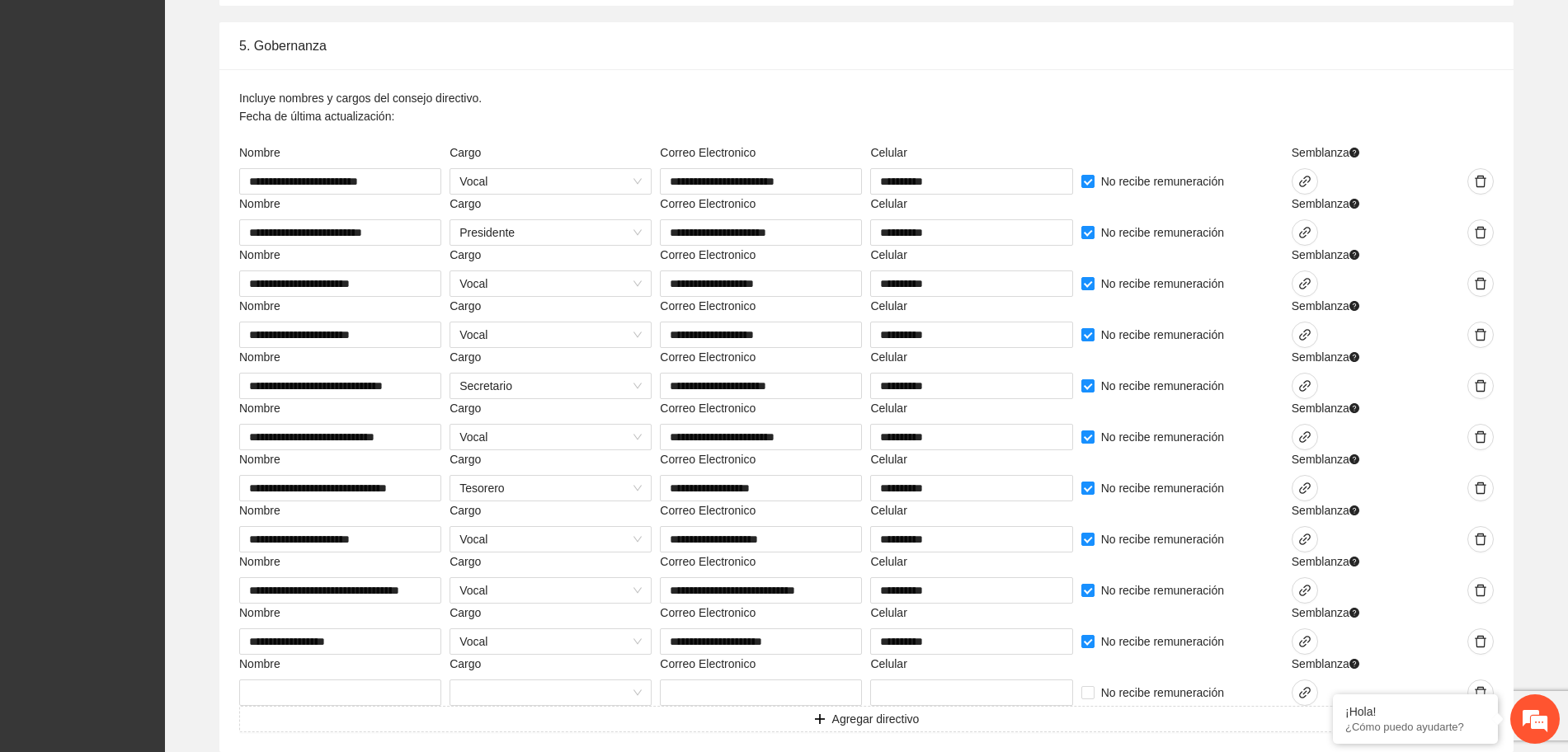
scroll to position [3872, 0]
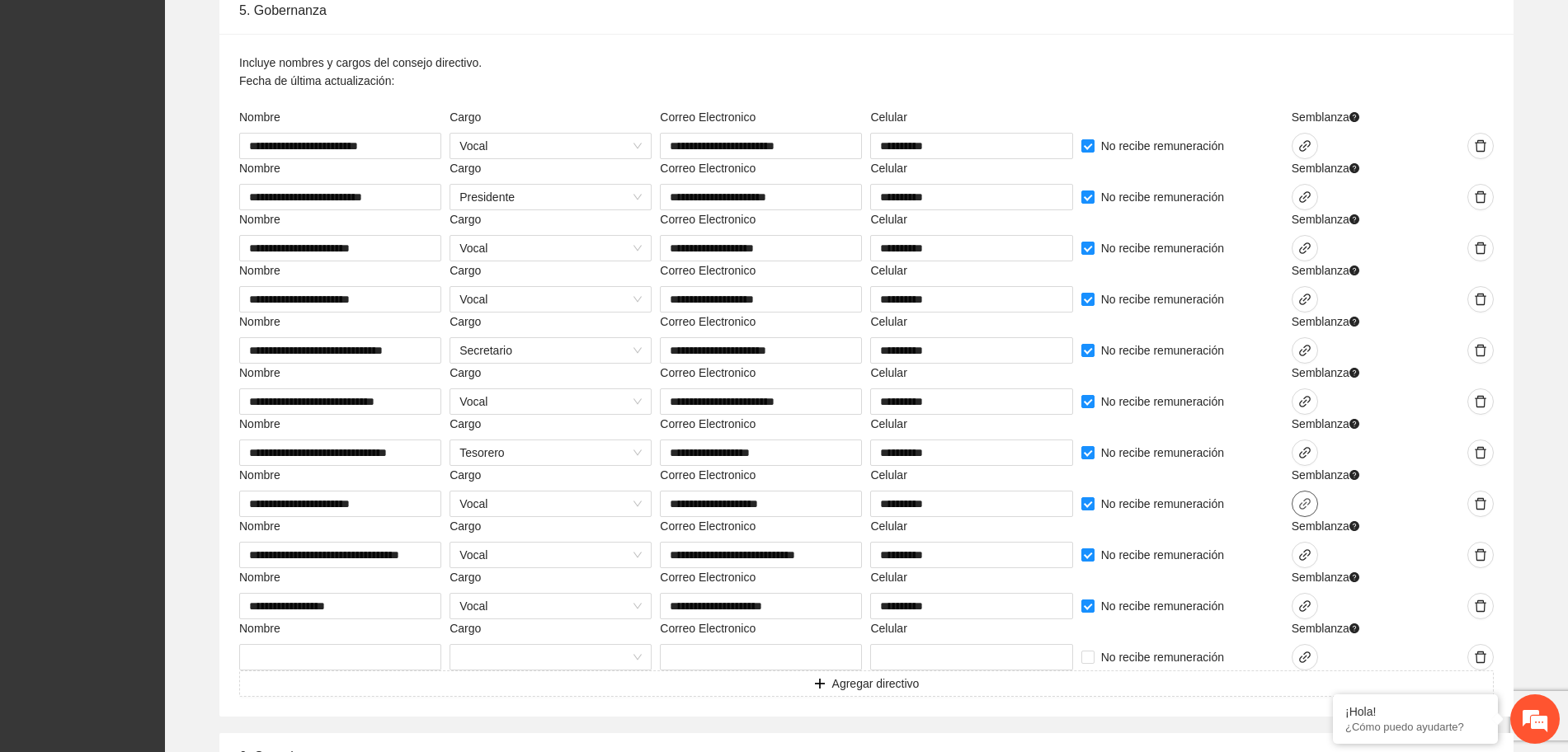
click at [1302, 501] on icon "link" at bounding box center [1305, 504] width 14 height 14
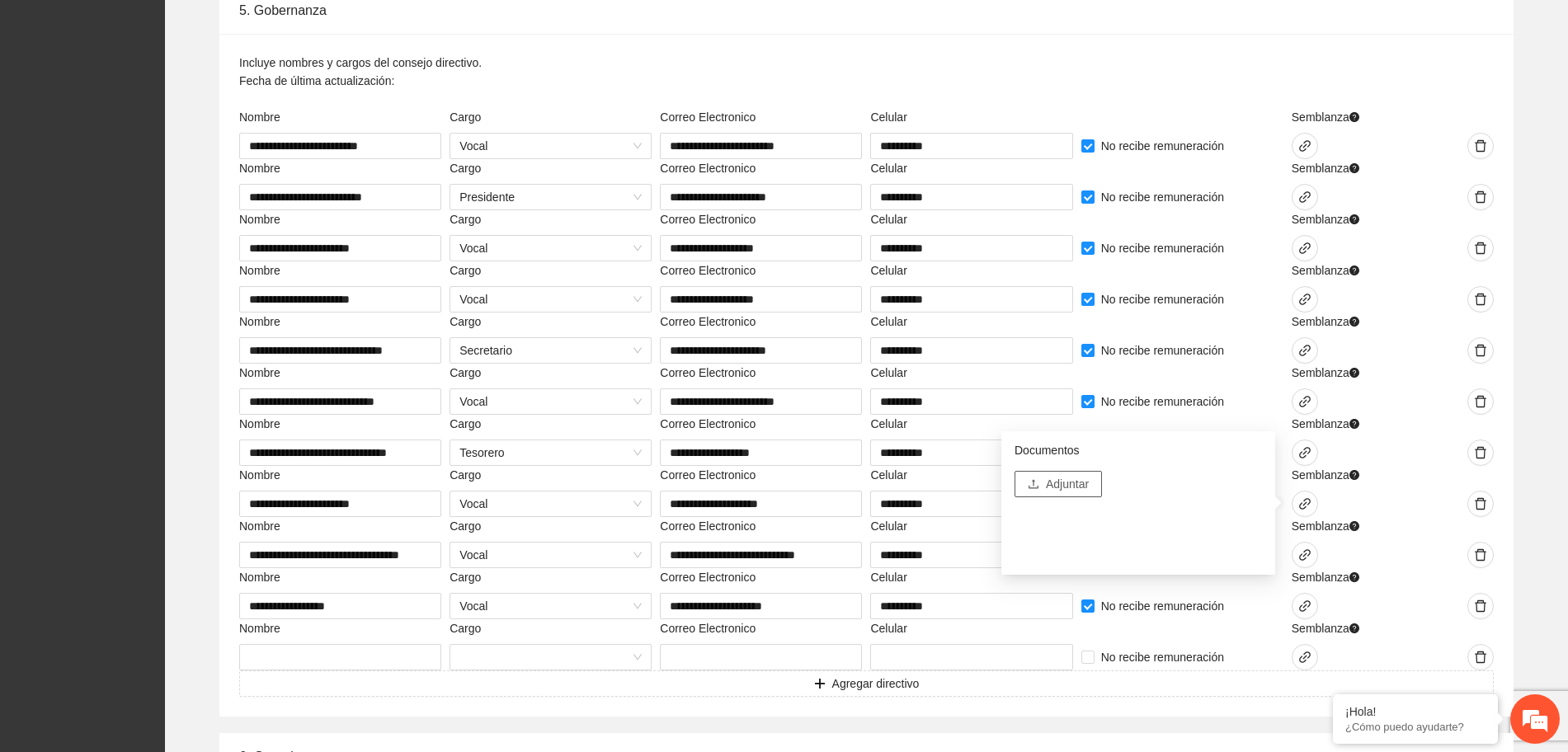
click at [1023, 479] on button "Adjuntar" at bounding box center [1058, 483] width 88 height 26
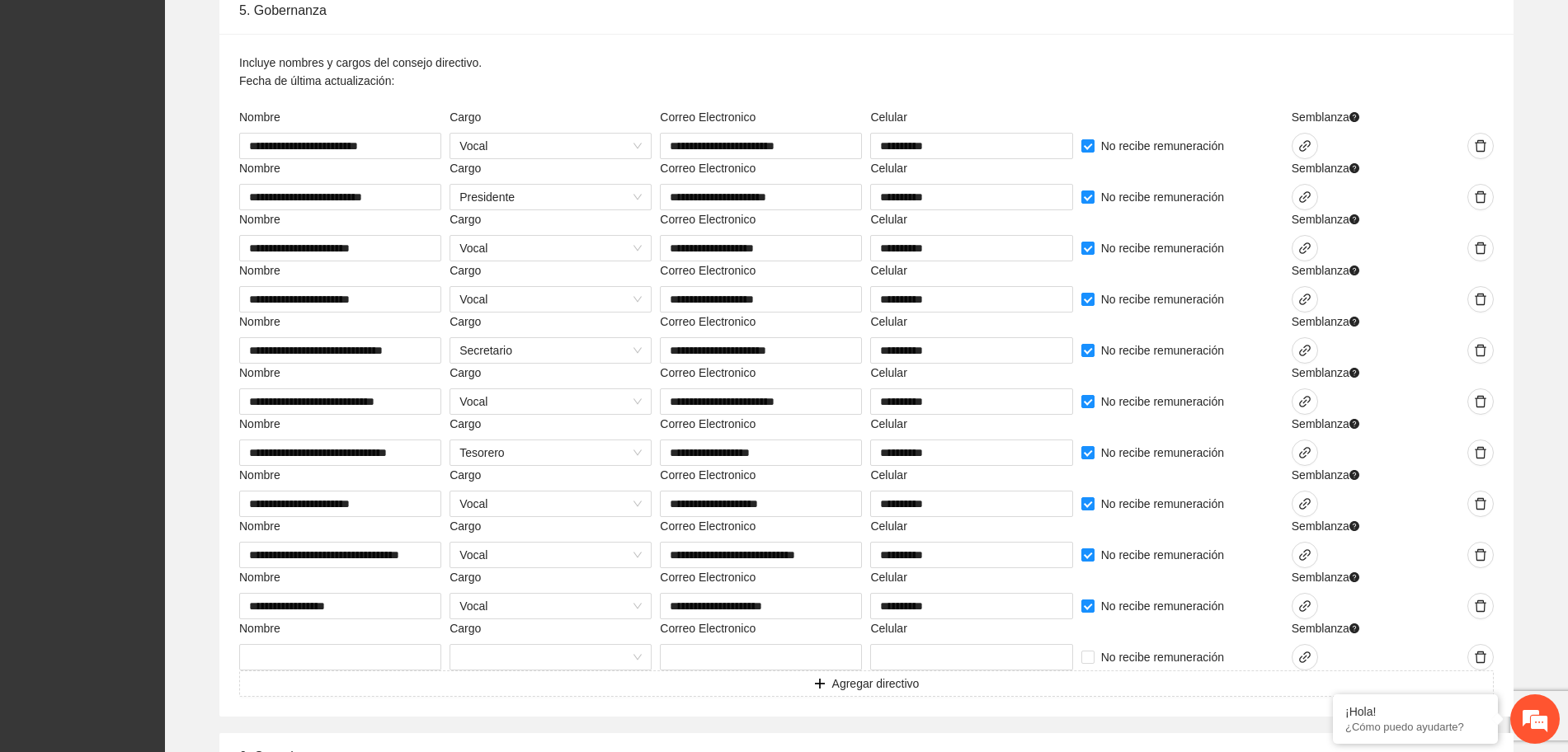
click at [1455, 497] on div at bounding box center [1445, 504] width 97 height 26
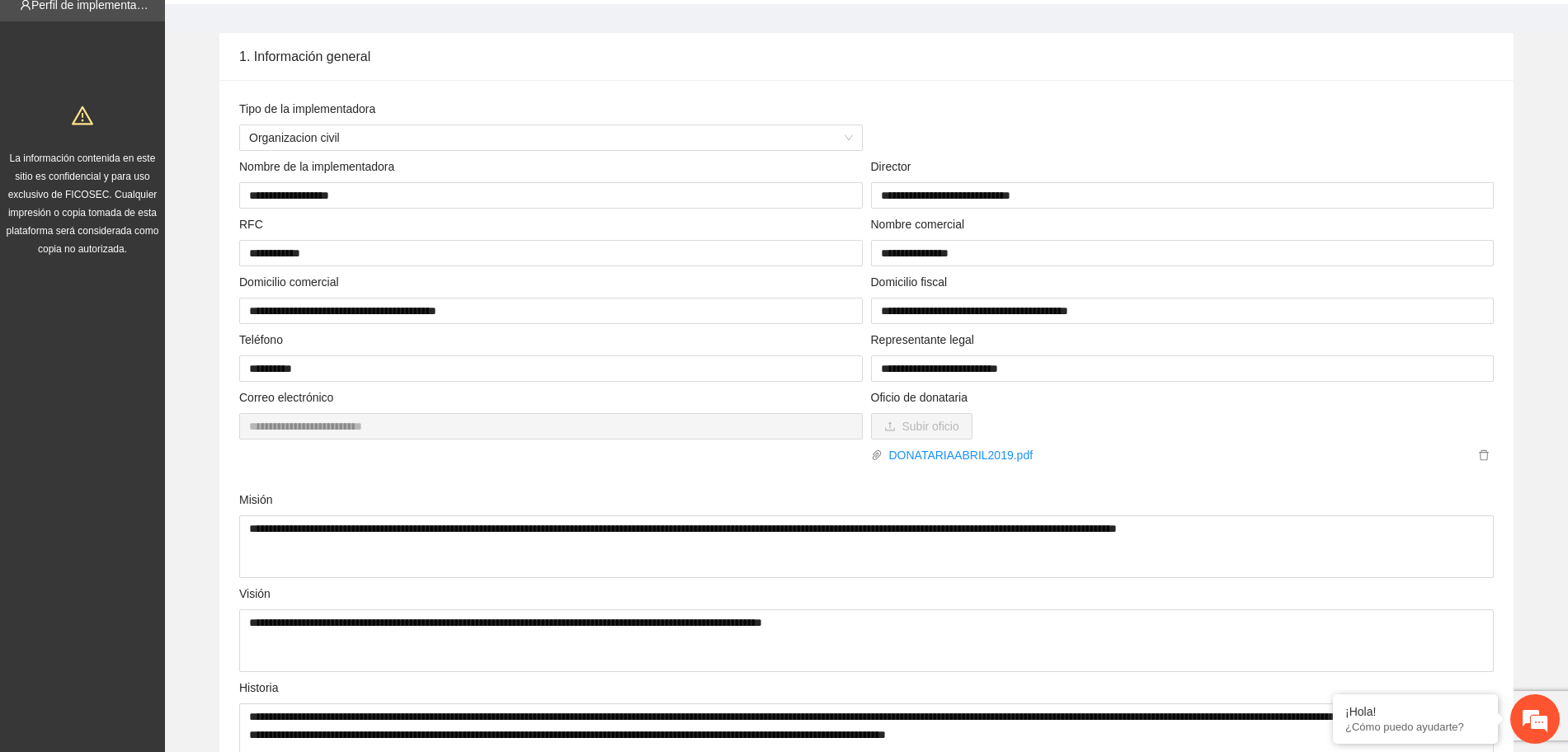
scroll to position [0, 0]
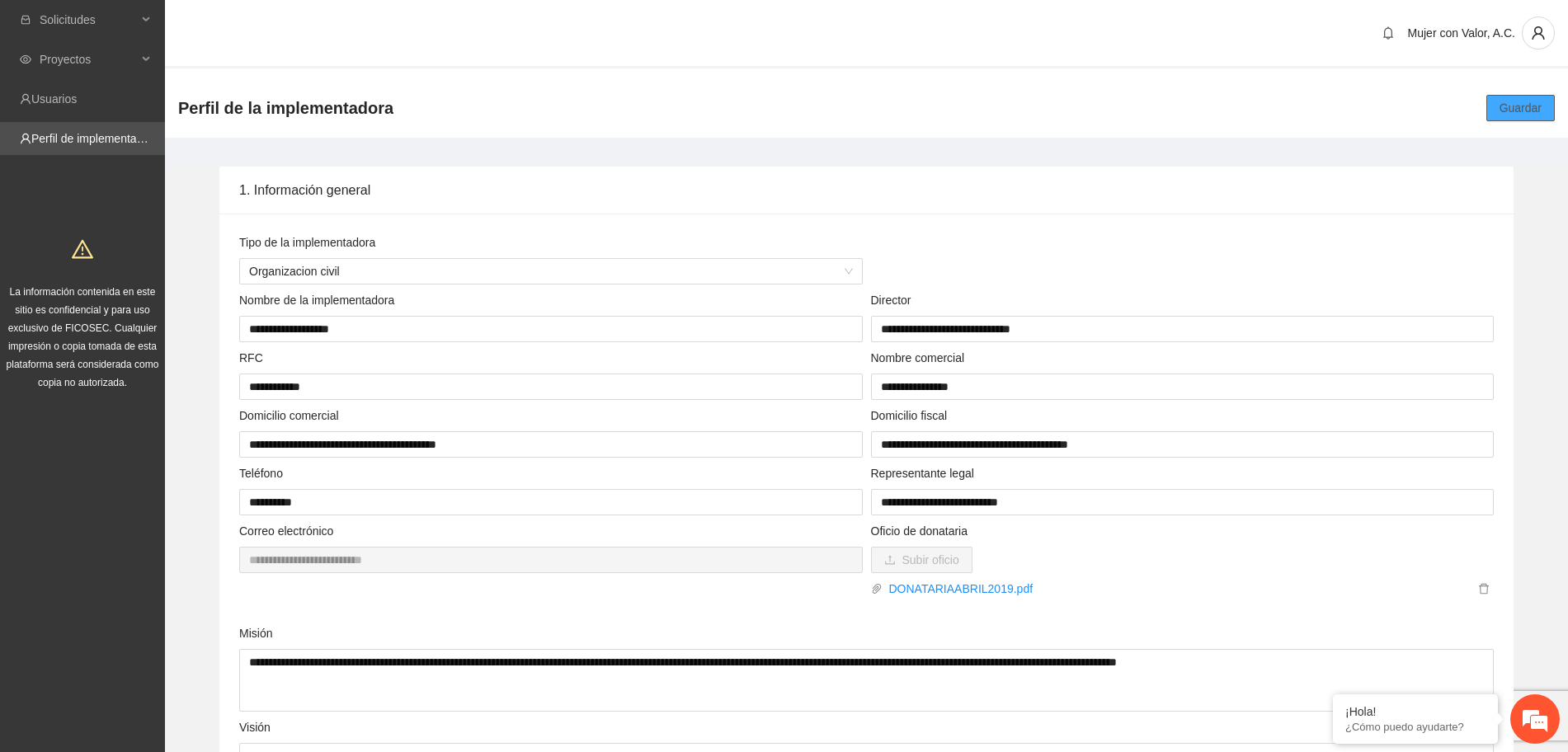
click at [1493, 108] on button "Guardar" at bounding box center [1520, 108] width 68 height 26
